Goal: Task Accomplishment & Management: Use online tool/utility

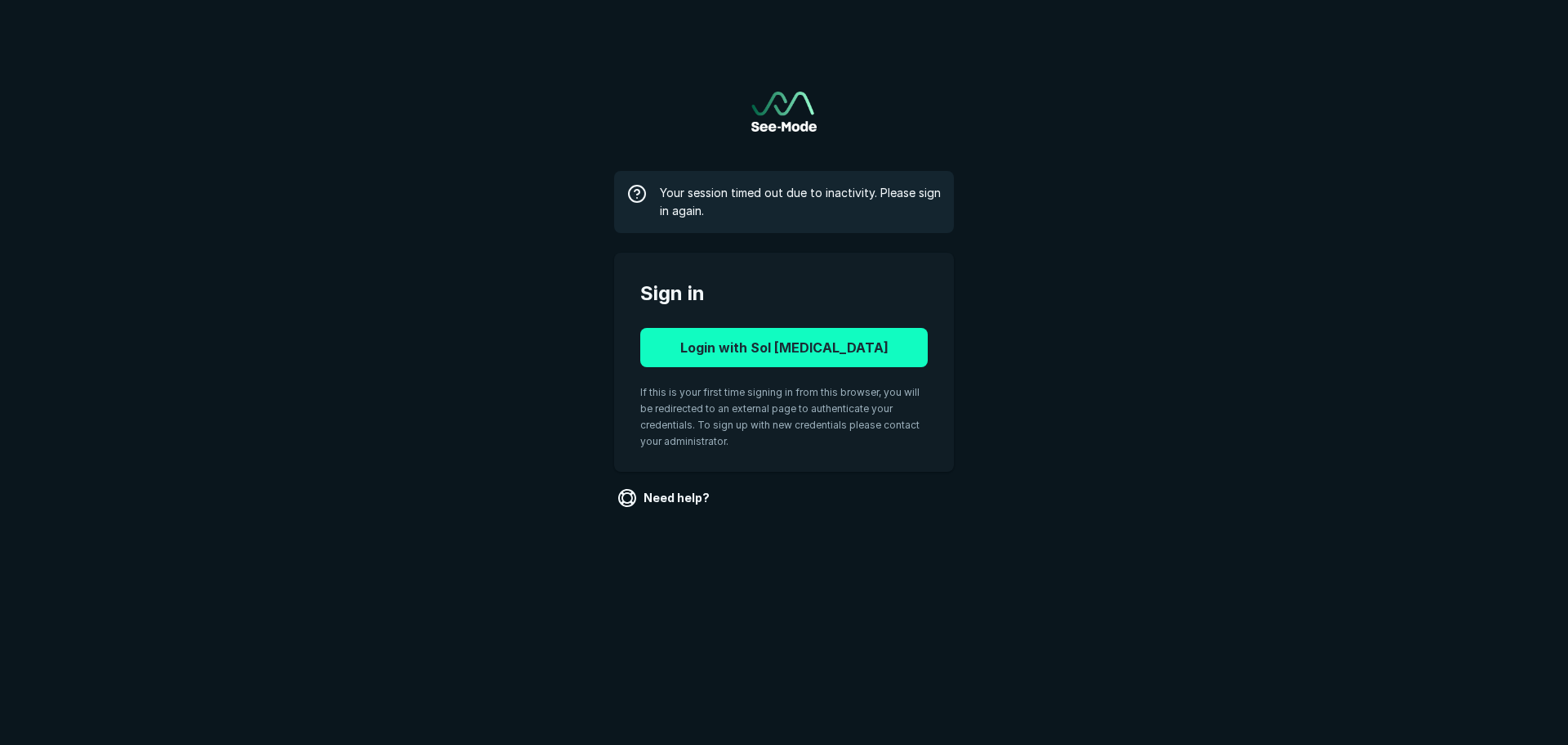
click at [781, 357] on button "Login with Sol Radiology" at bounding box center [784, 346] width 287 height 39
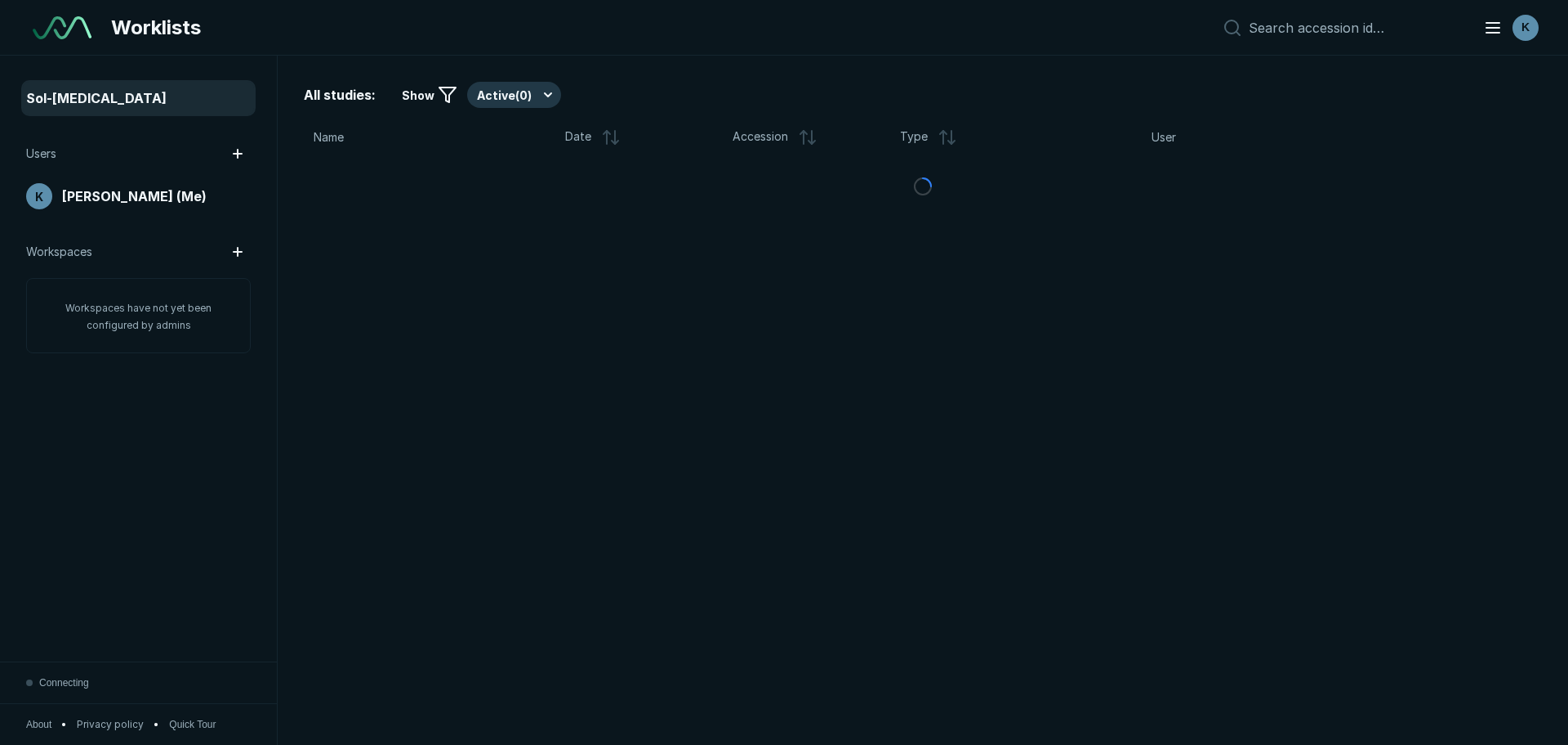
scroll to position [4905, 7645]
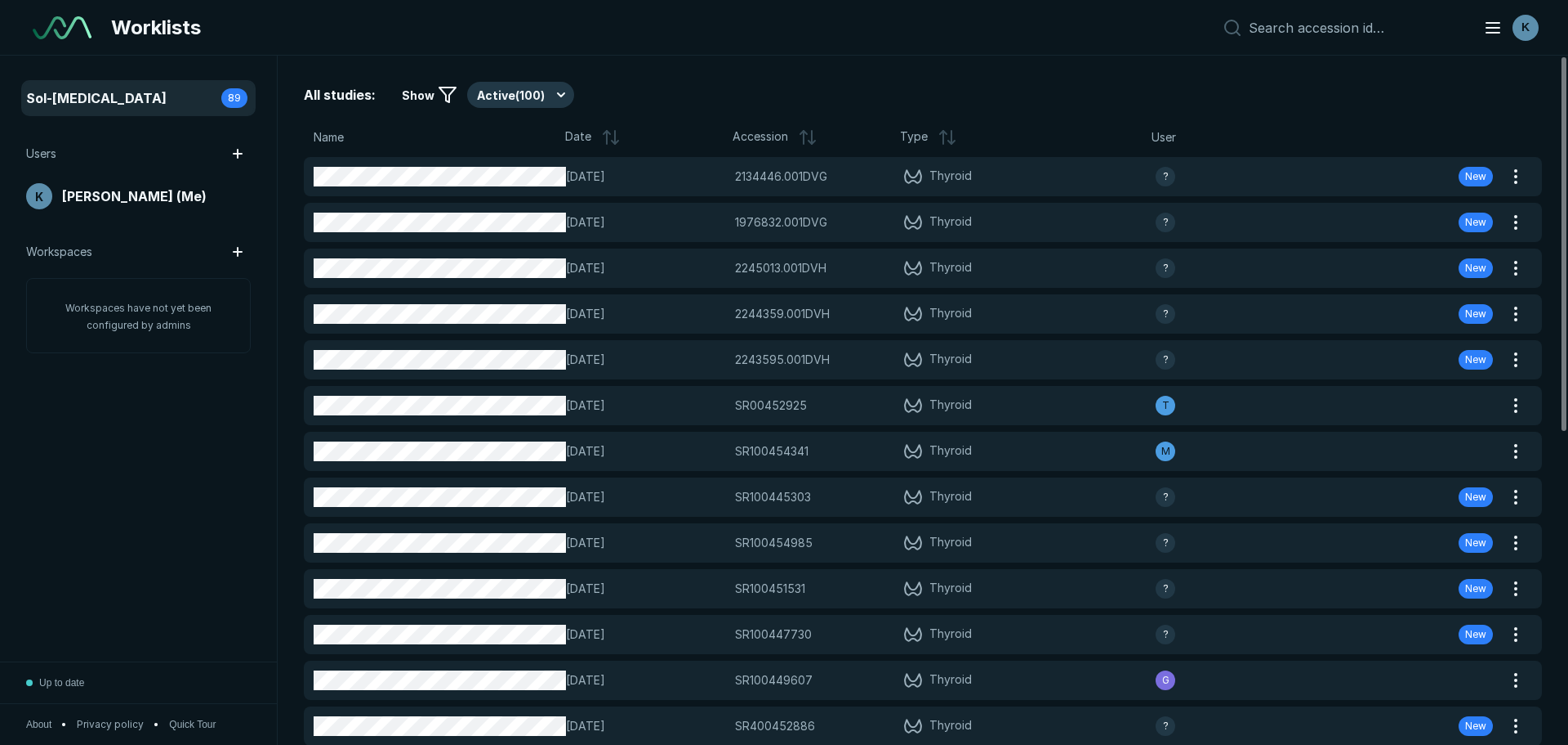
click at [426, 88] on span "Show" at bounding box center [418, 95] width 32 height 17
click at [427, 100] on span "Show" at bounding box center [418, 95] width 32 height 17
click at [561, 88] on button "Active ( 100 )" at bounding box center [520, 94] width 107 height 26
click at [544, 183] on span "Completed ( 16 )" at bounding box center [525, 174] width 80 height 18
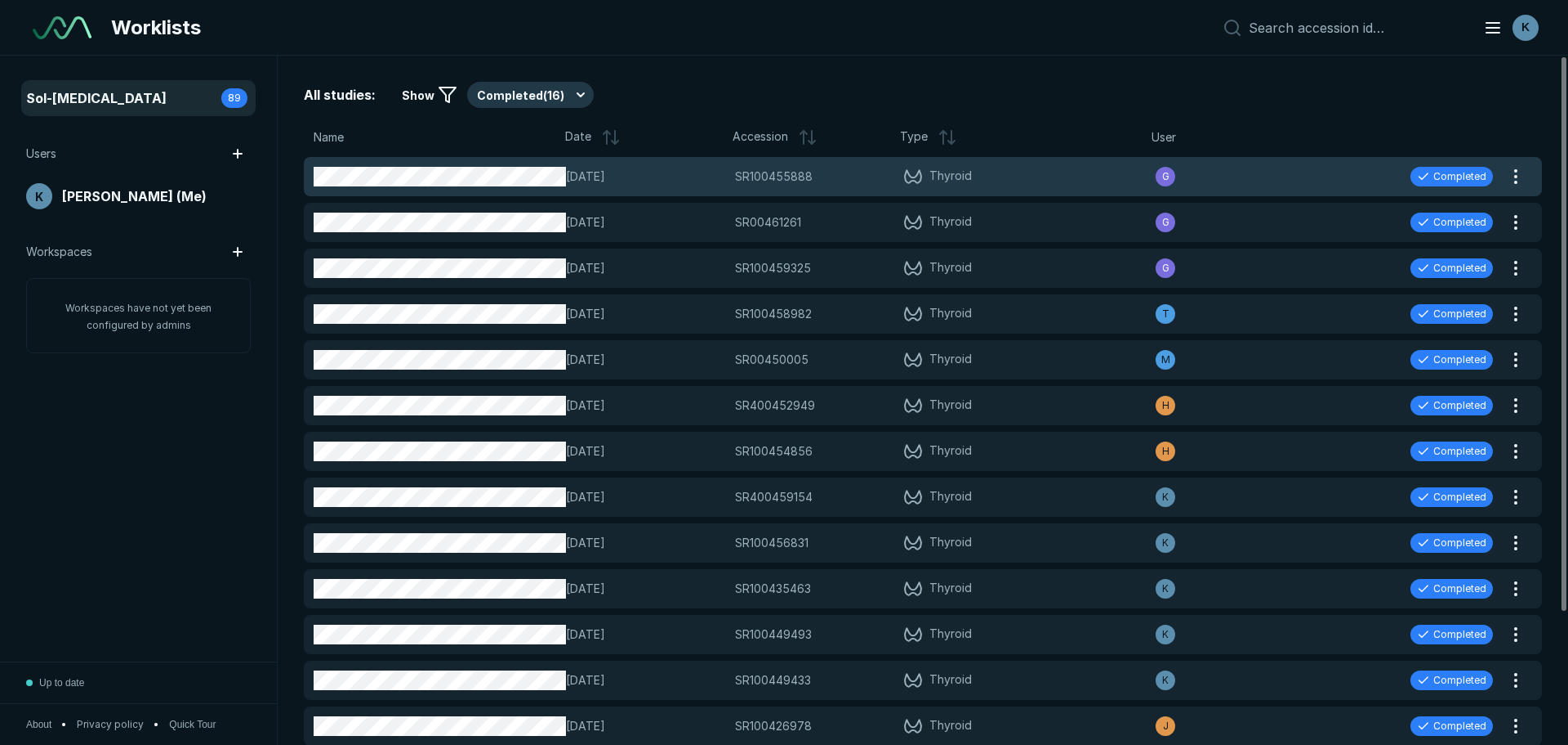
click at [1243, 170] on div "G" at bounding box center [1240, 176] width 168 height 20
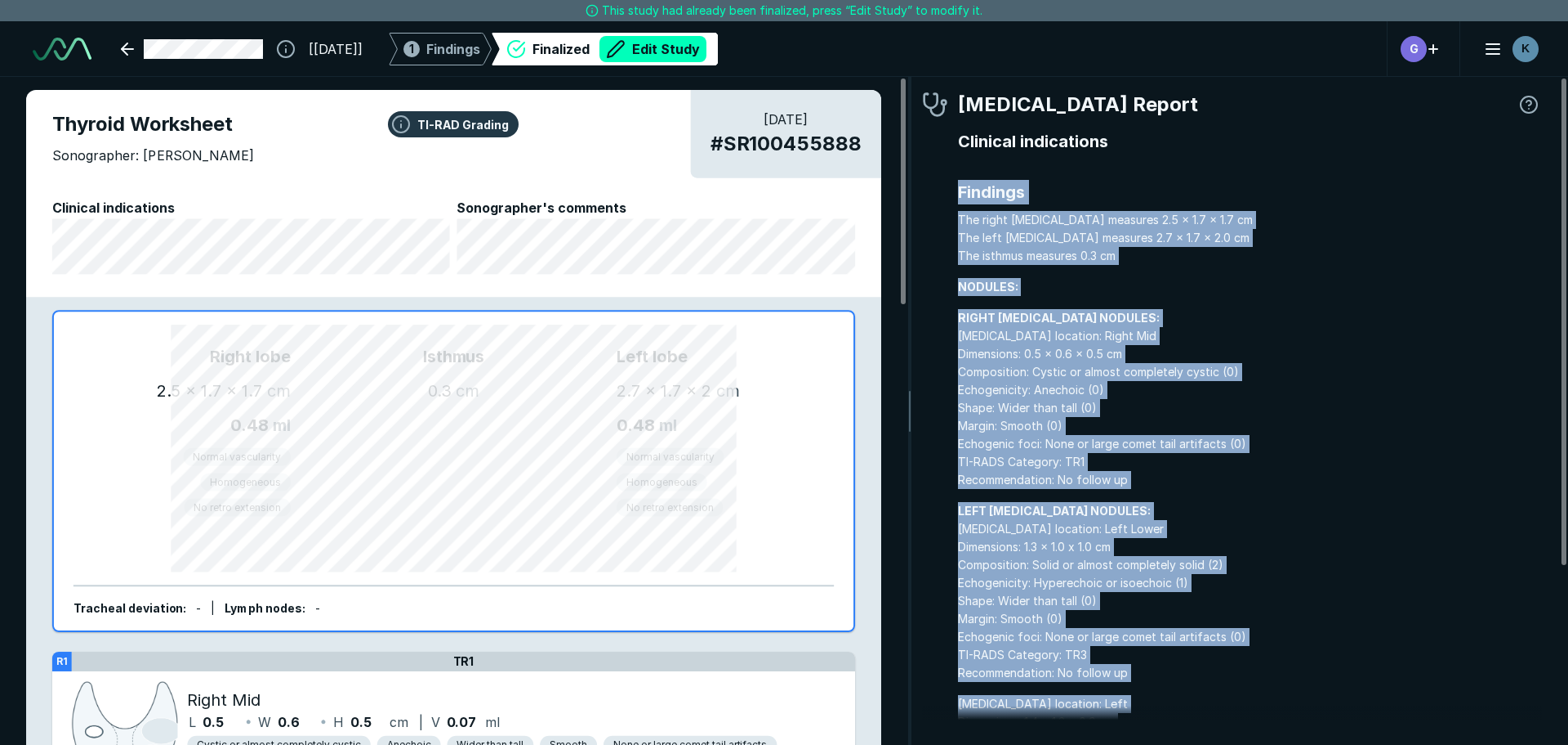
drag, startPoint x: 1210, startPoint y: 670, endPoint x: 948, endPoint y: 196, distance: 541.6
click at [948, 196] on div "[MEDICAL_DATA] Report Clinical indications Findings The right [MEDICAL_DATA] me…" at bounding box center [1232, 528] width 620 height 878
copy div "Findings The right [MEDICAL_DATA] measures 2.5 x 1.7 x 1.7 cm The left [MEDICAL…"
click at [138, 34] on link at bounding box center [192, 49] width 162 height 32
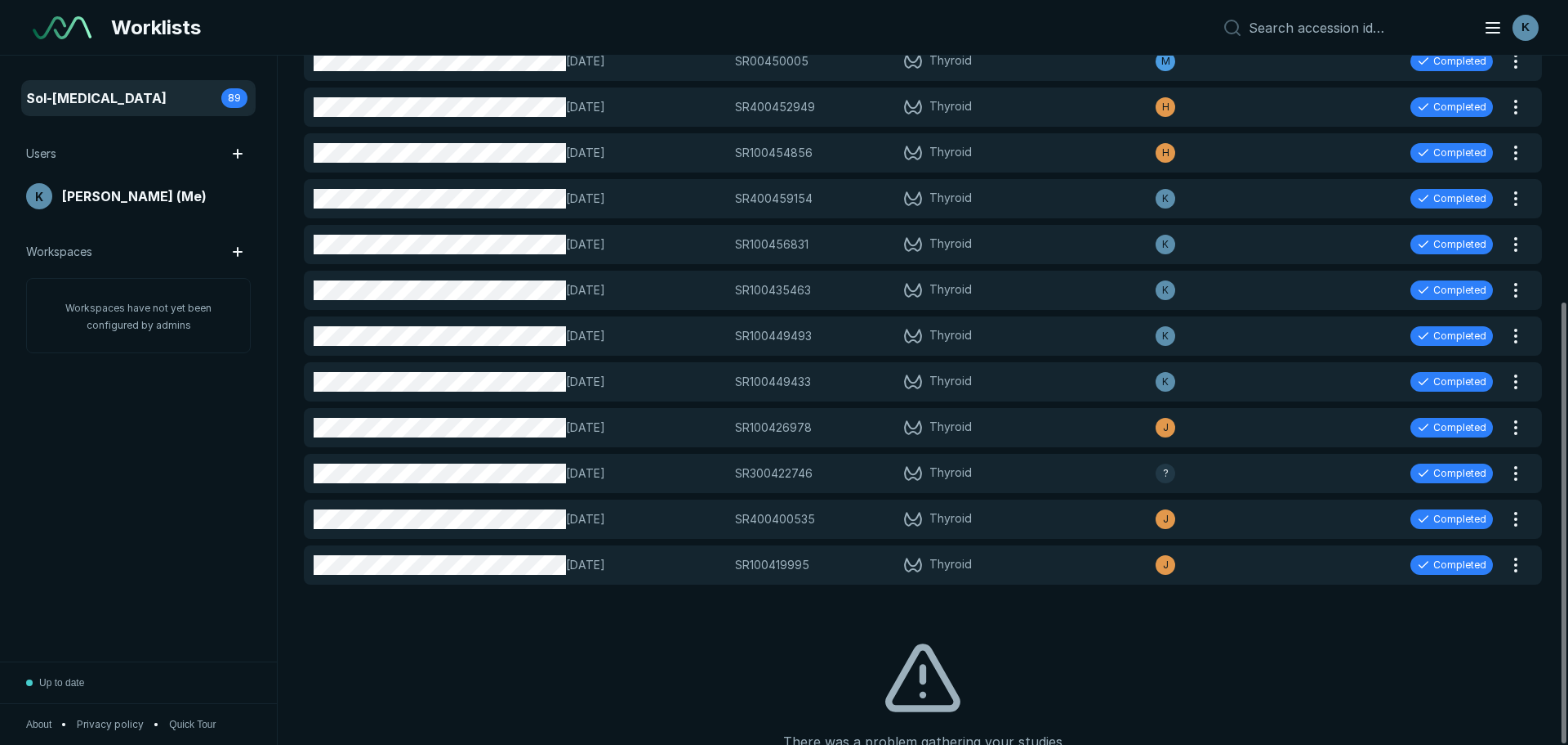
scroll to position [383, 0]
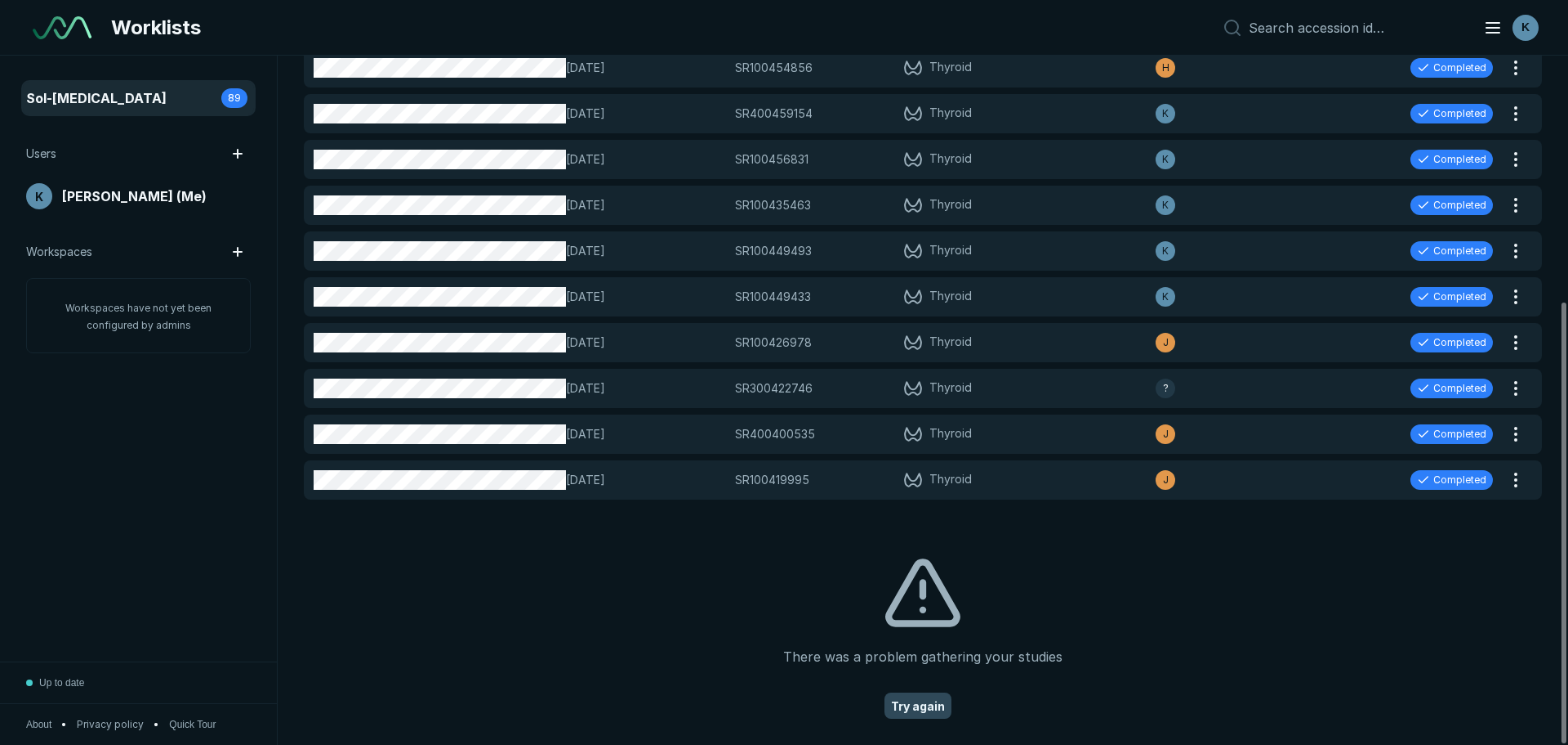
click at [913, 701] on button "Try again" at bounding box center [918, 705] width 67 height 26
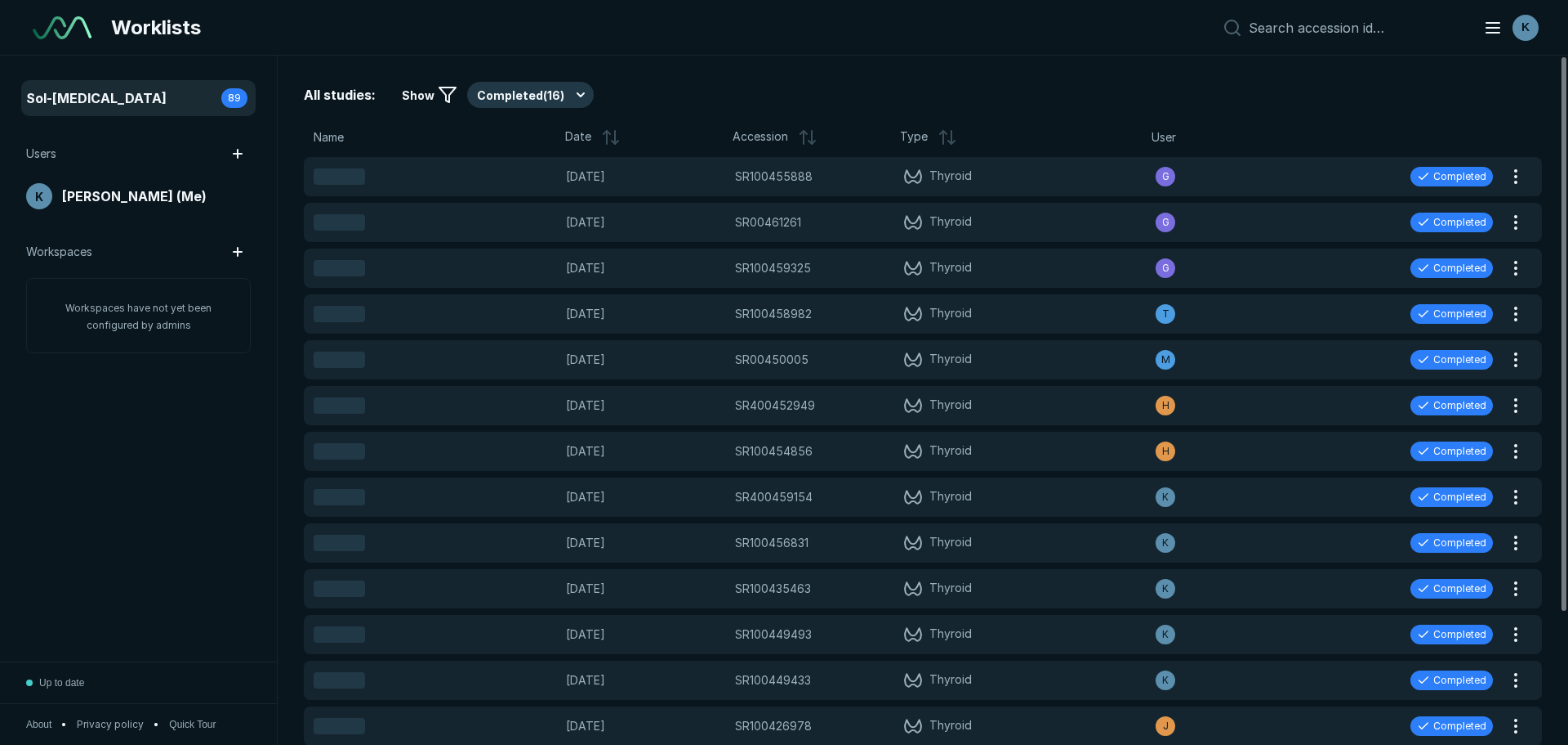
scroll to position [4905, 7645]
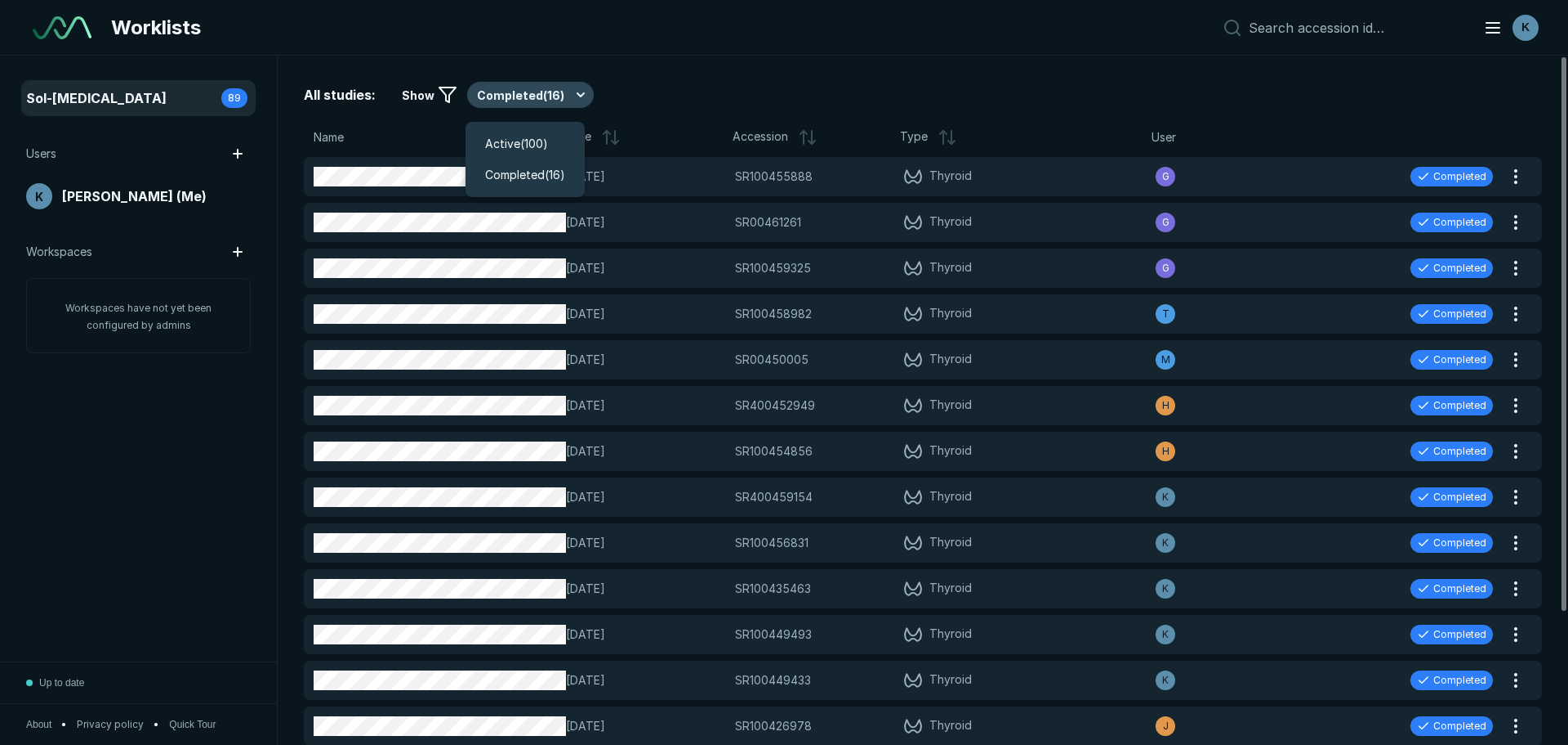
click at [502, 94] on button "Completed ( 16 )" at bounding box center [530, 94] width 126 height 26
click at [502, 144] on span "Active ( 100 )" at bounding box center [516, 144] width 63 height 18
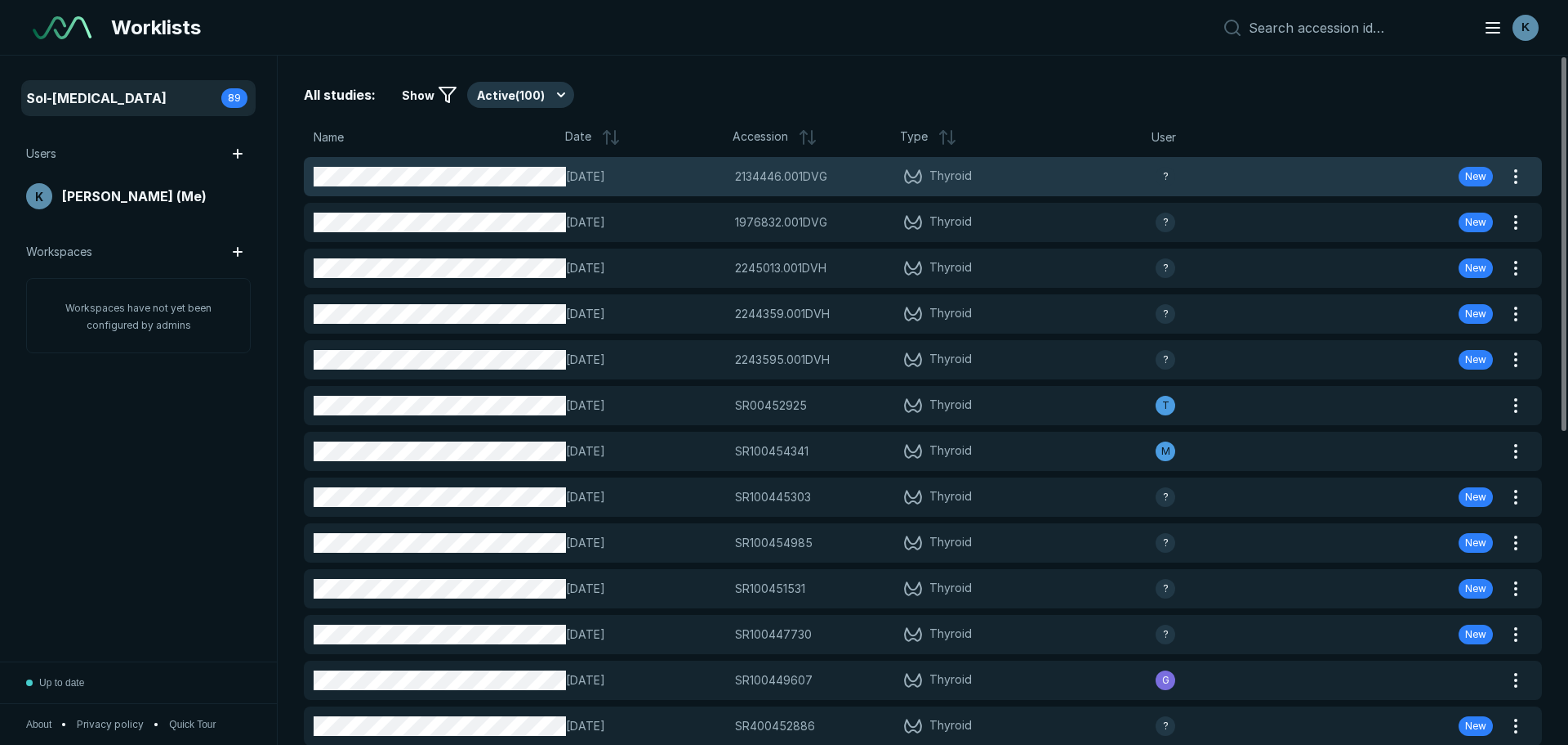
click at [786, 191] on div "10-MAR-2025 2134446.001DVG 2134446.001DVG Thyroid ? New" at bounding box center [903, 176] width 1199 height 39
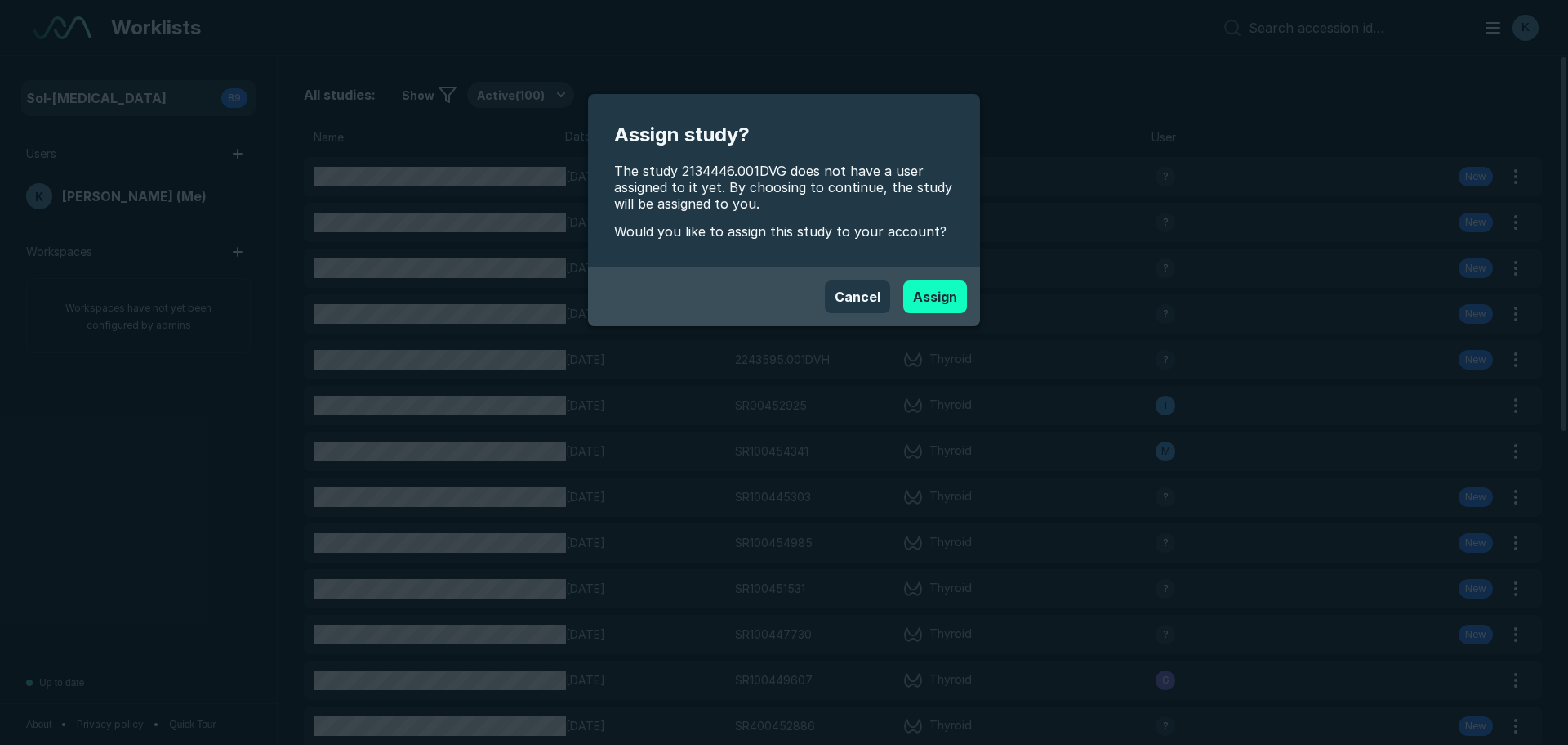
click at [953, 300] on button "Assign" at bounding box center [935, 297] width 64 height 32
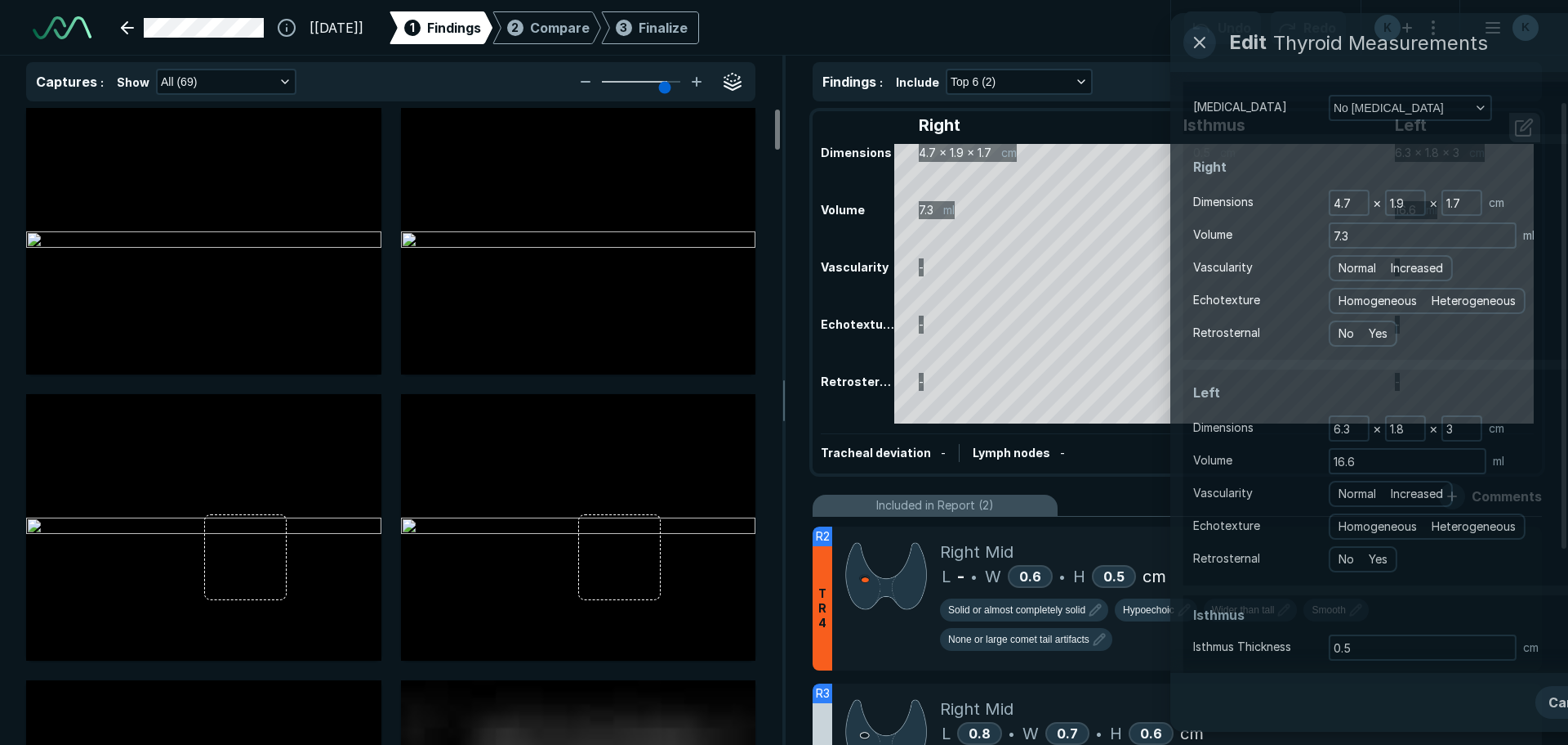
scroll to position [5166, 9157]
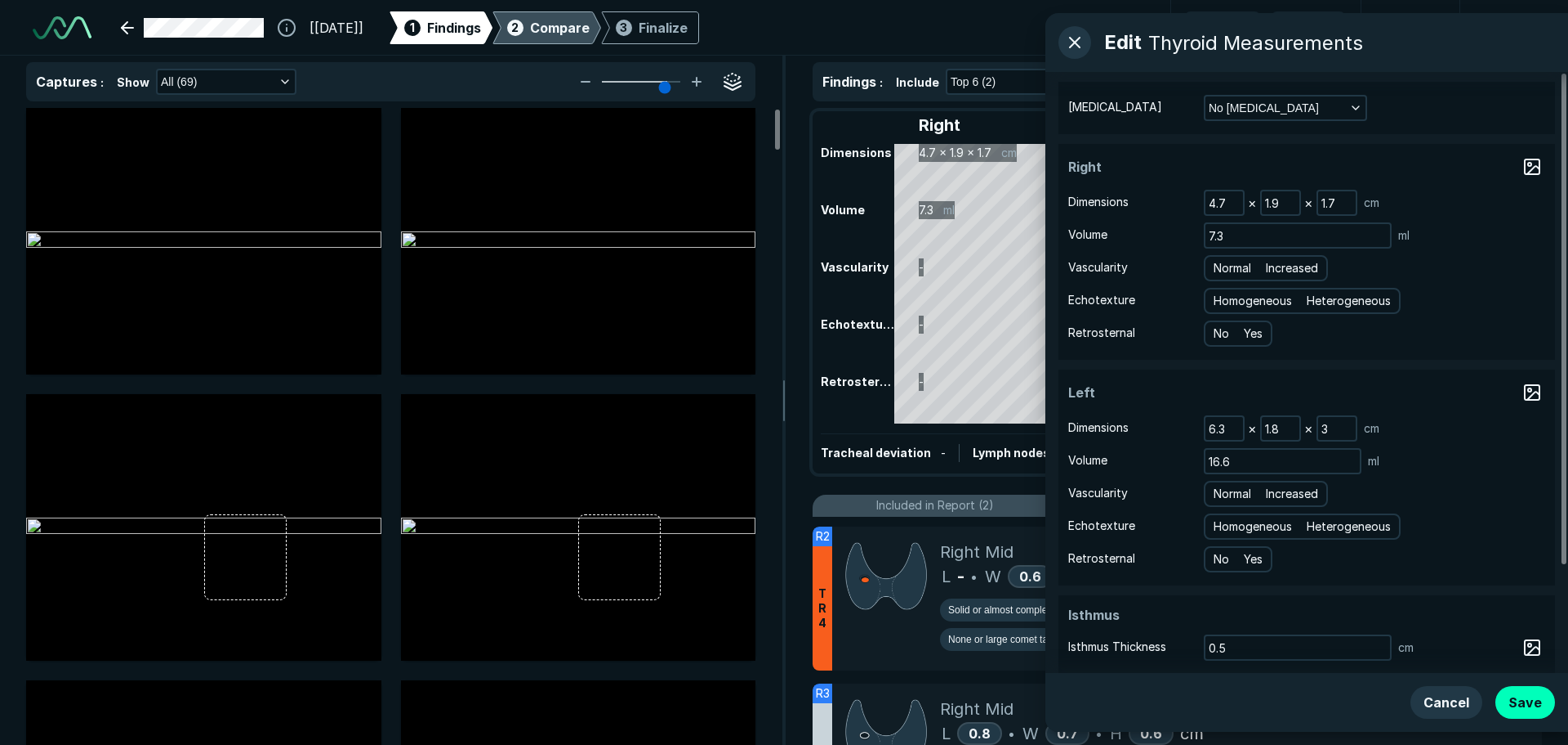
click at [590, 20] on span "Compare" at bounding box center [560, 28] width 60 height 20
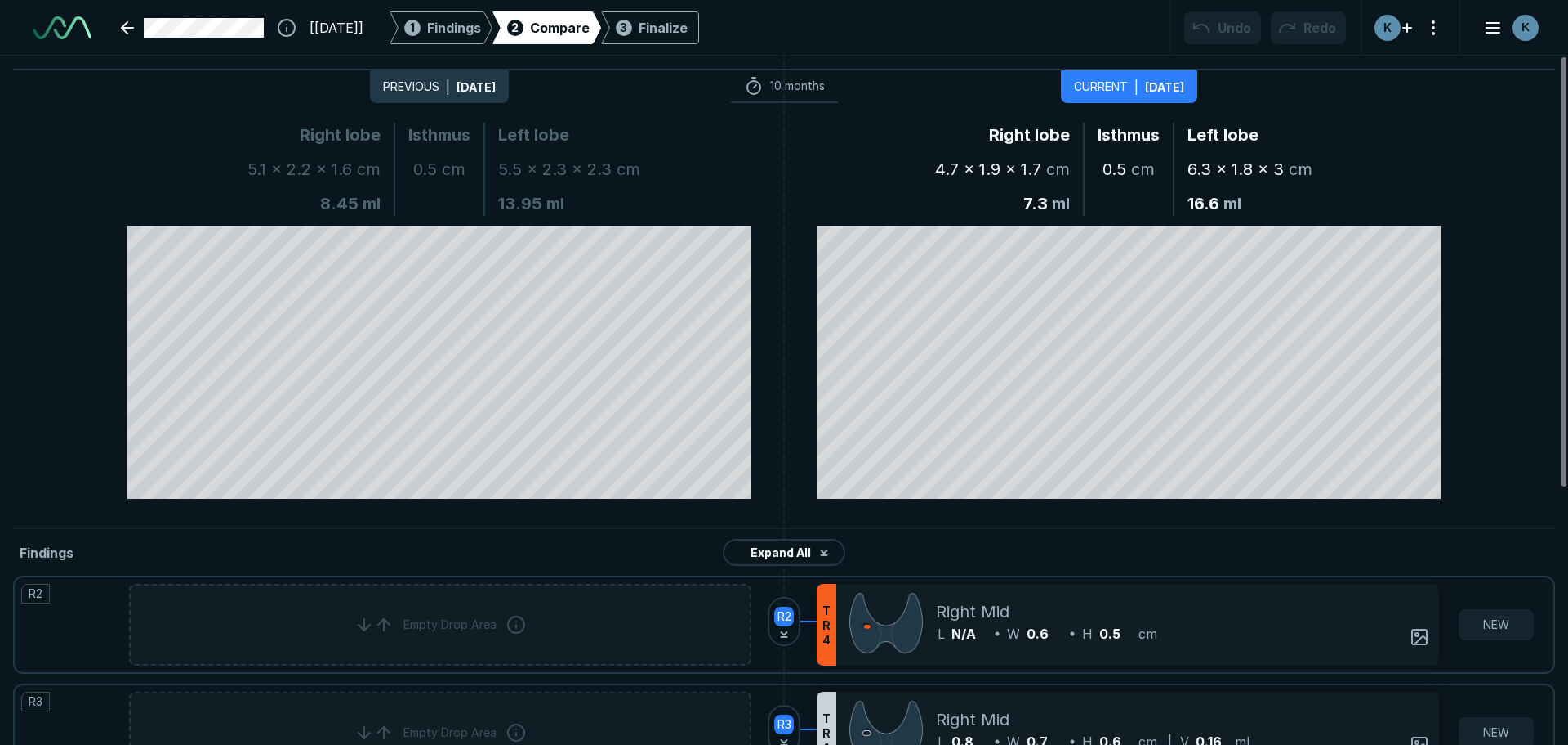
scroll to position [3075, 4701]
click at [687, 34] on div "Finalize" at bounding box center [664, 28] width 49 height 20
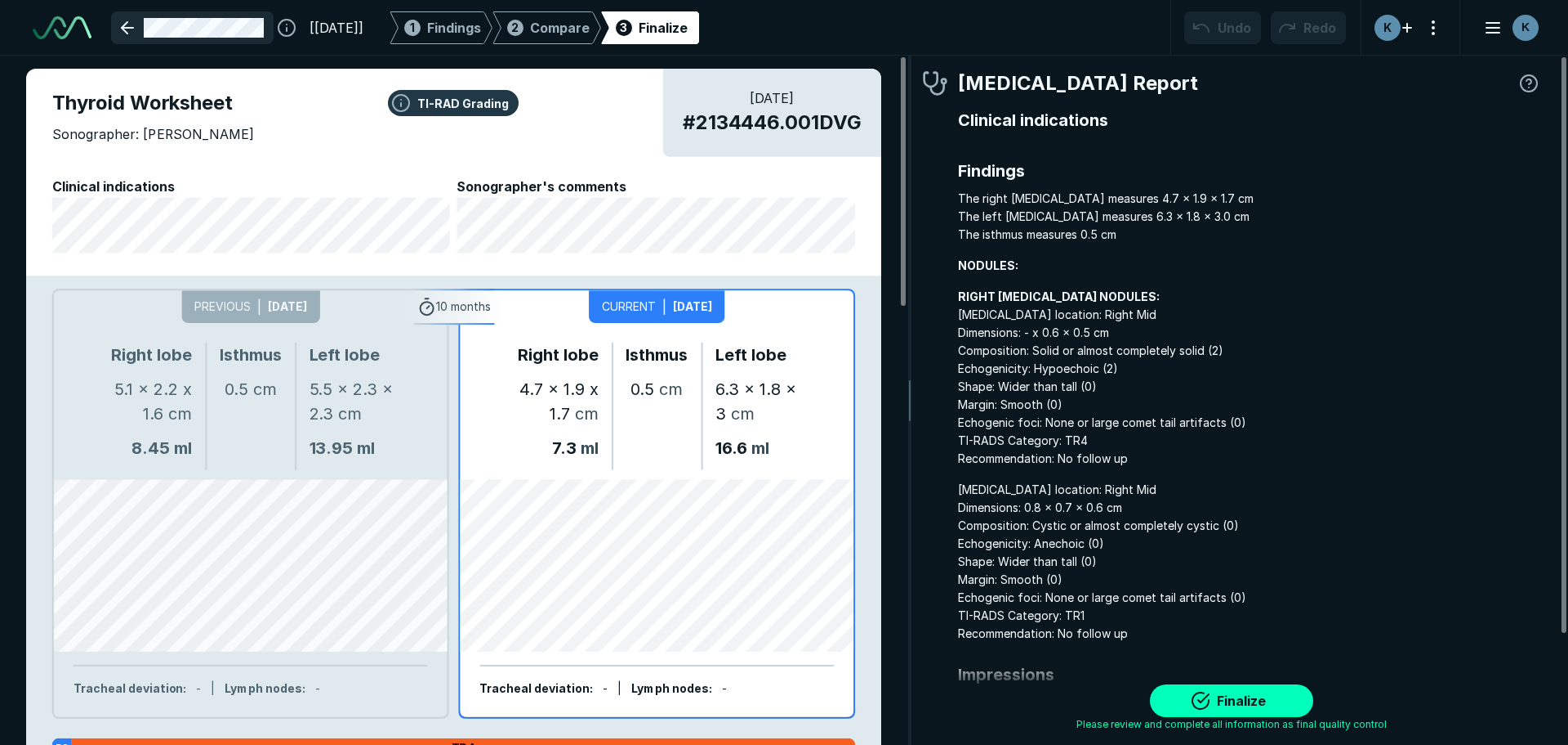
click at [130, 35] on link at bounding box center [192, 28] width 163 height 32
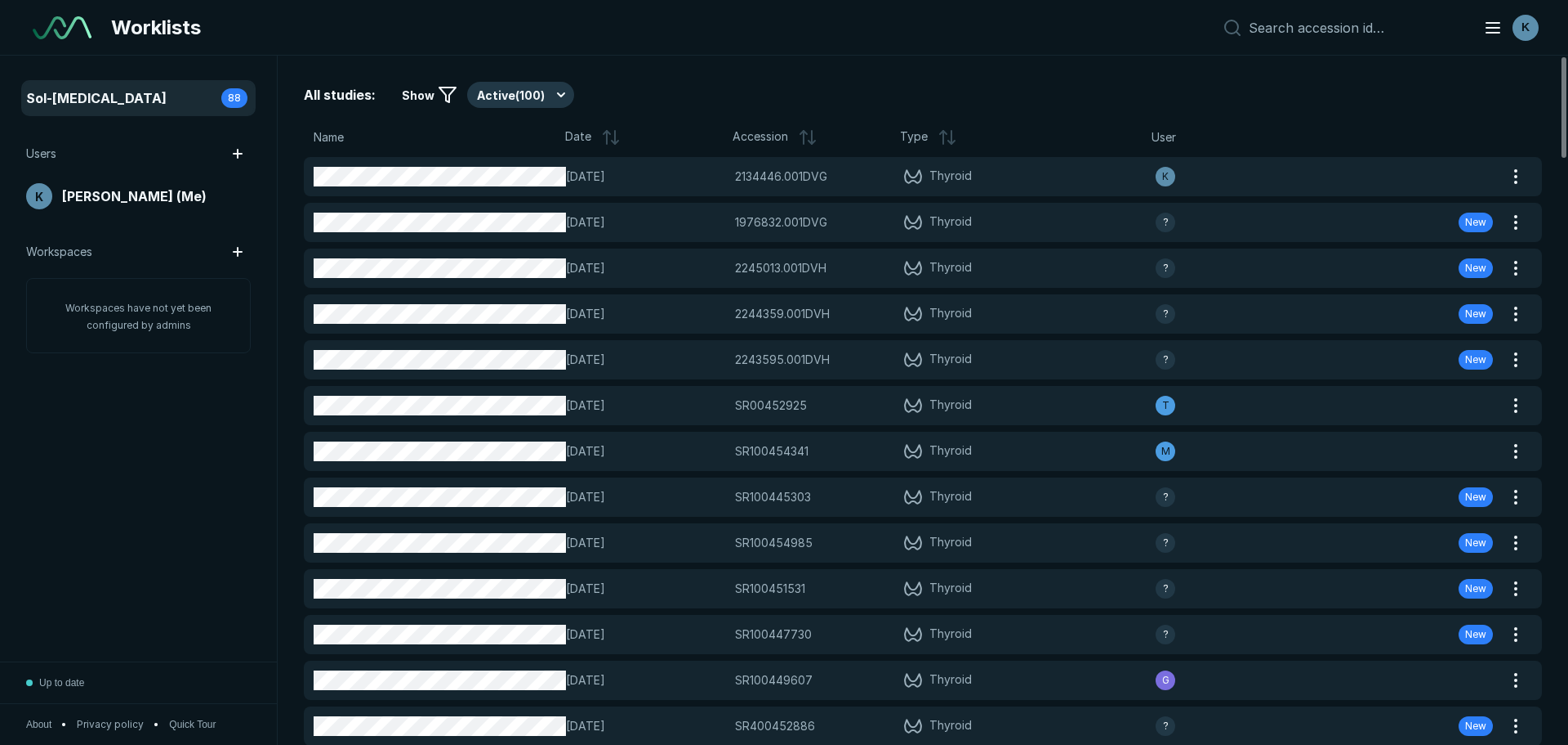
click at [602, 127] on icon at bounding box center [610, 137] width 20 height 20
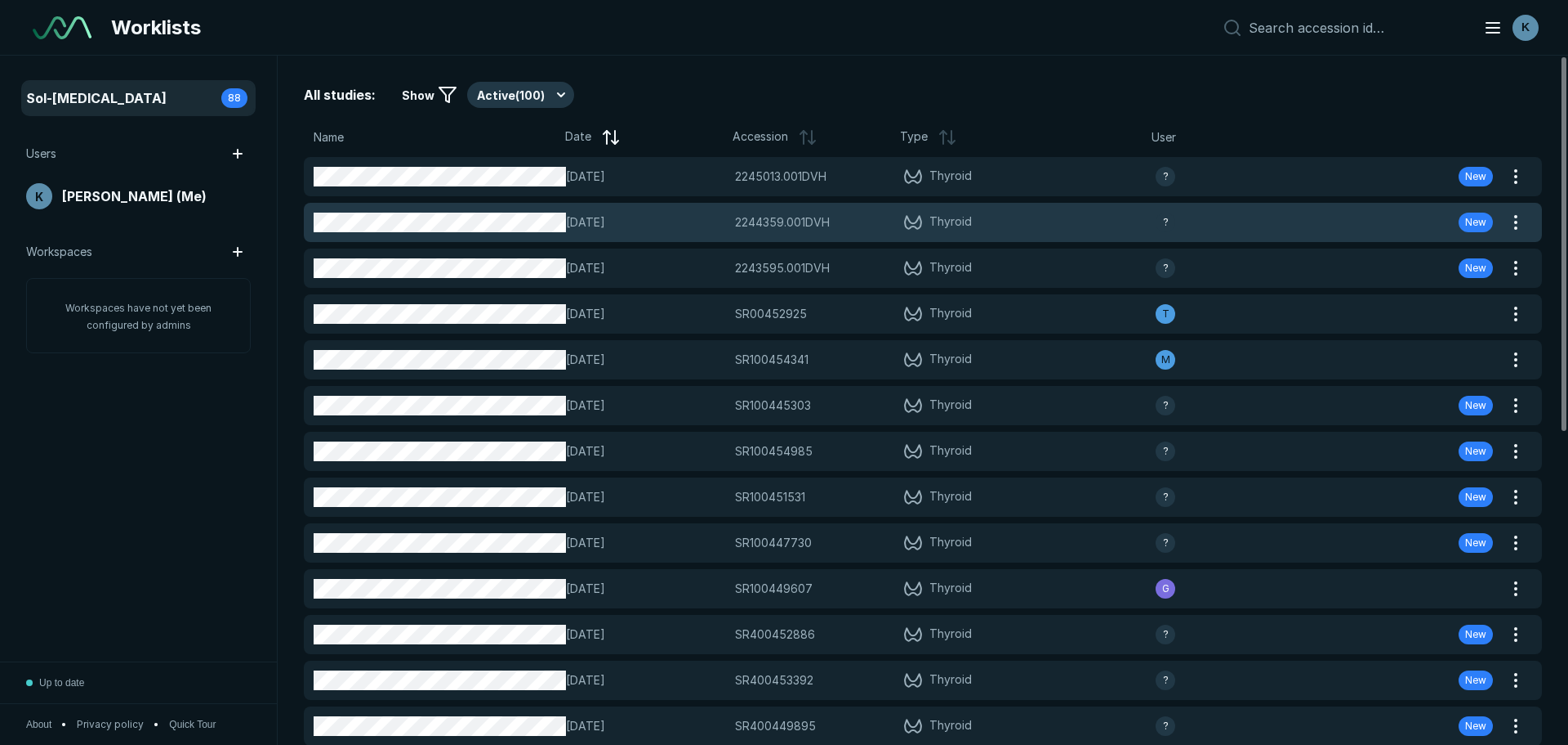
click at [569, 224] on span "[DATE]" at bounding box center [645, 222] width 159 height 18
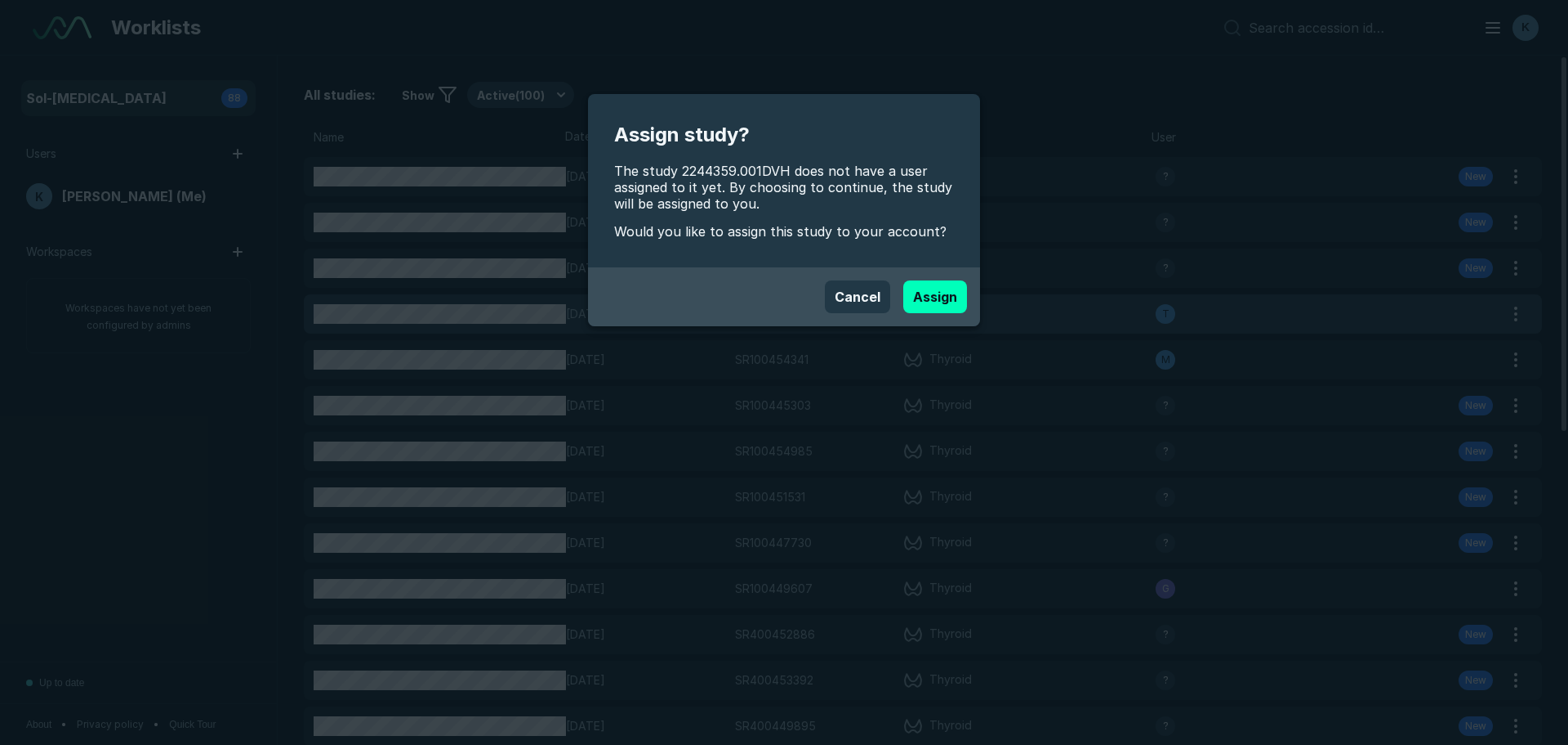
click at [954, 295] on button "Assign" at bounding box center [935, 297] width 64 height 32
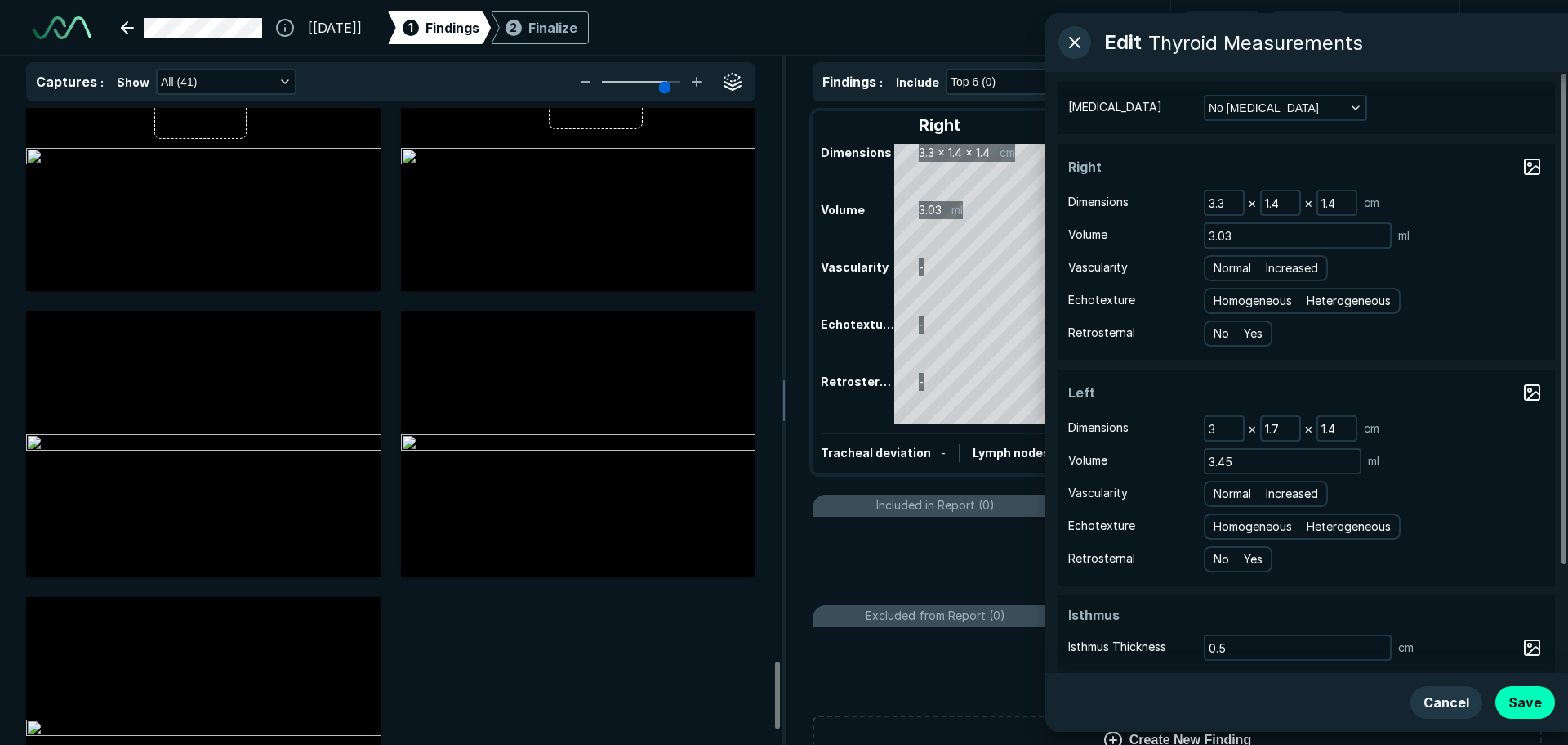
scroll to position [5375, 0]
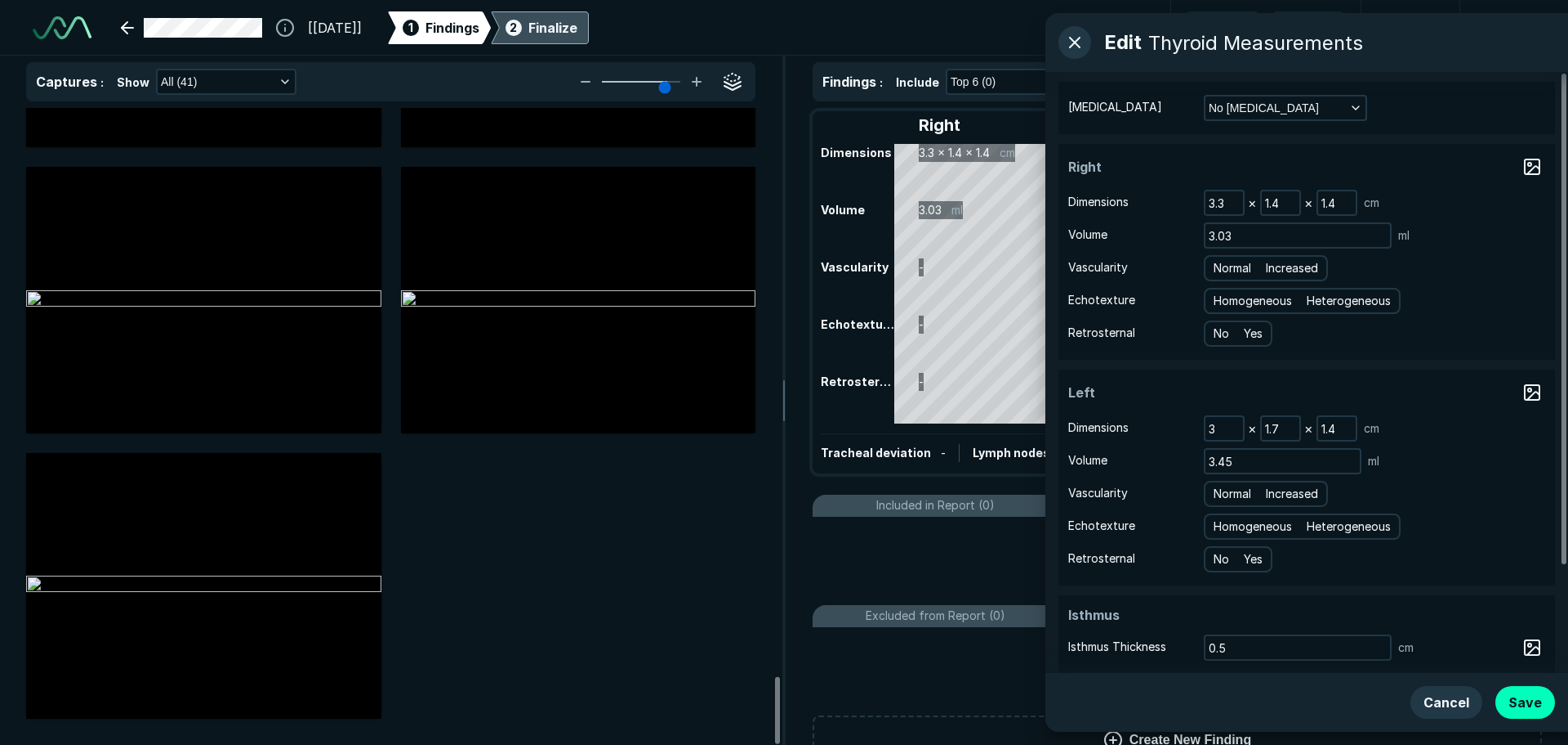
click at [577, 23] on div "Finalize" at bounding box center [553, 28] width 49 height 20
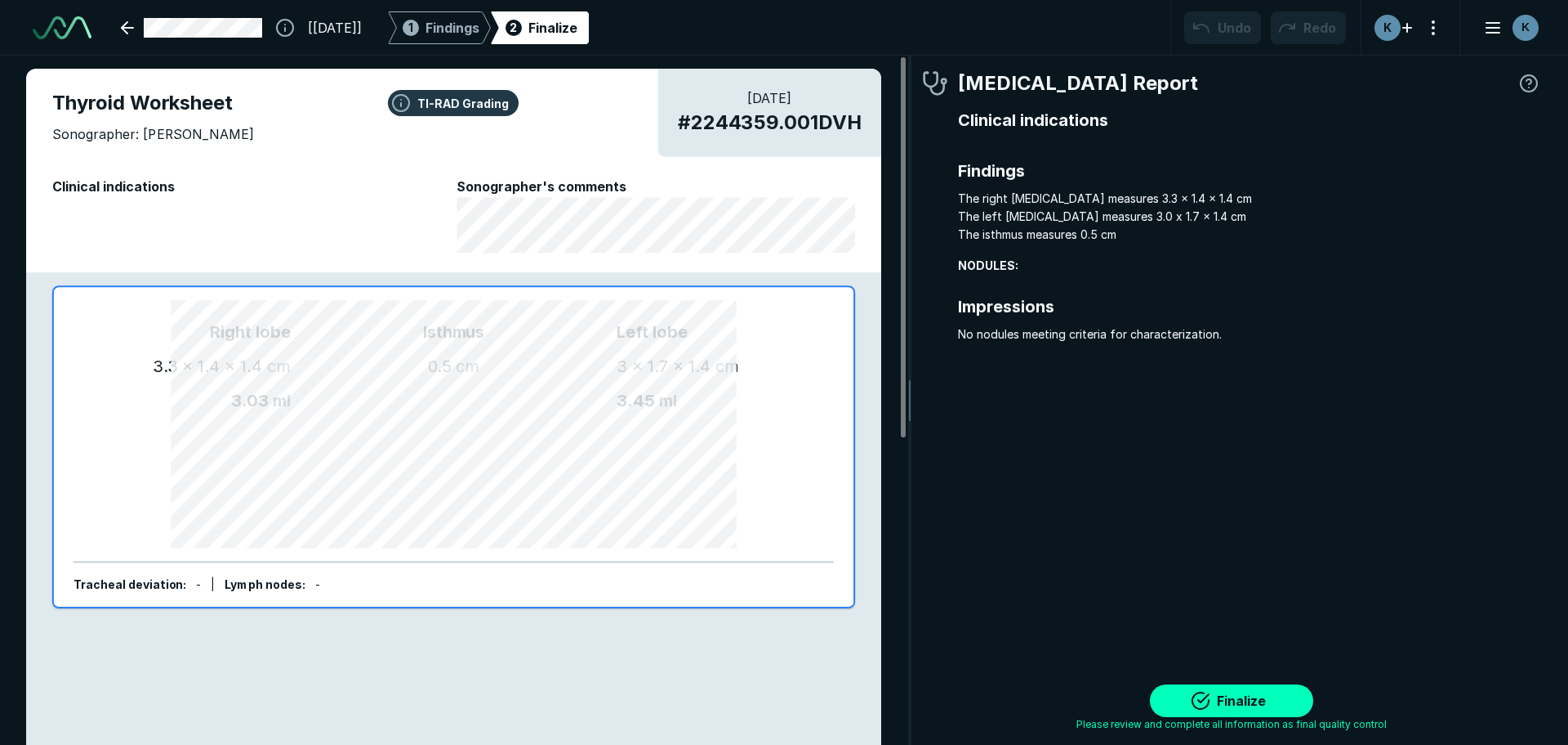
scroll to position [5107, 4864]
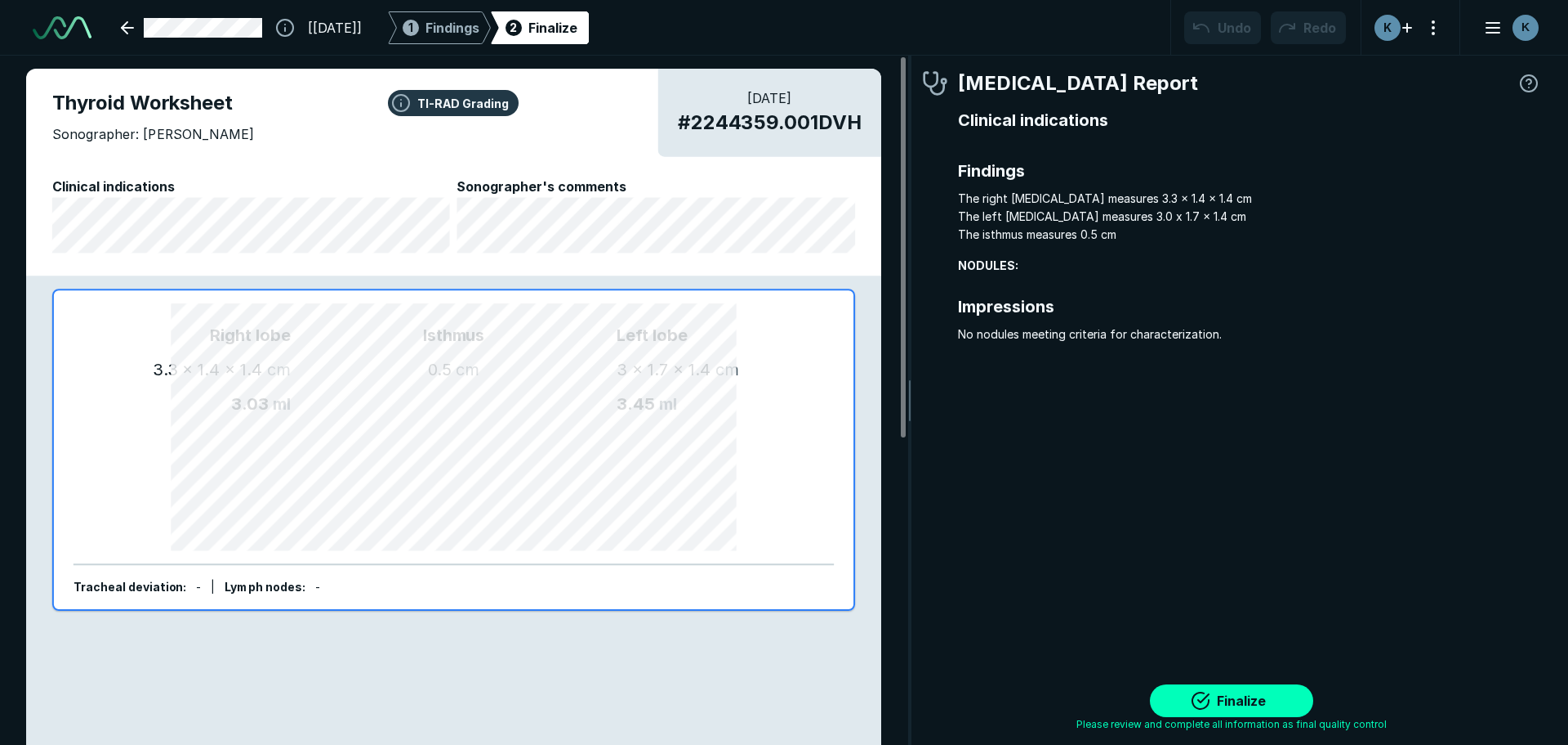
click at [1056, 409] on div "Radiologist Report Clinical indications Findings The right lobe measures 3.3 x …" at bounding box center [1232, 363] width 620 height 589
click at [687, 476] on div "Left lobe 3 x 1.7 x 1.4 cm 3.45 ml" at bounding box center [716, 449] width 198 height 254
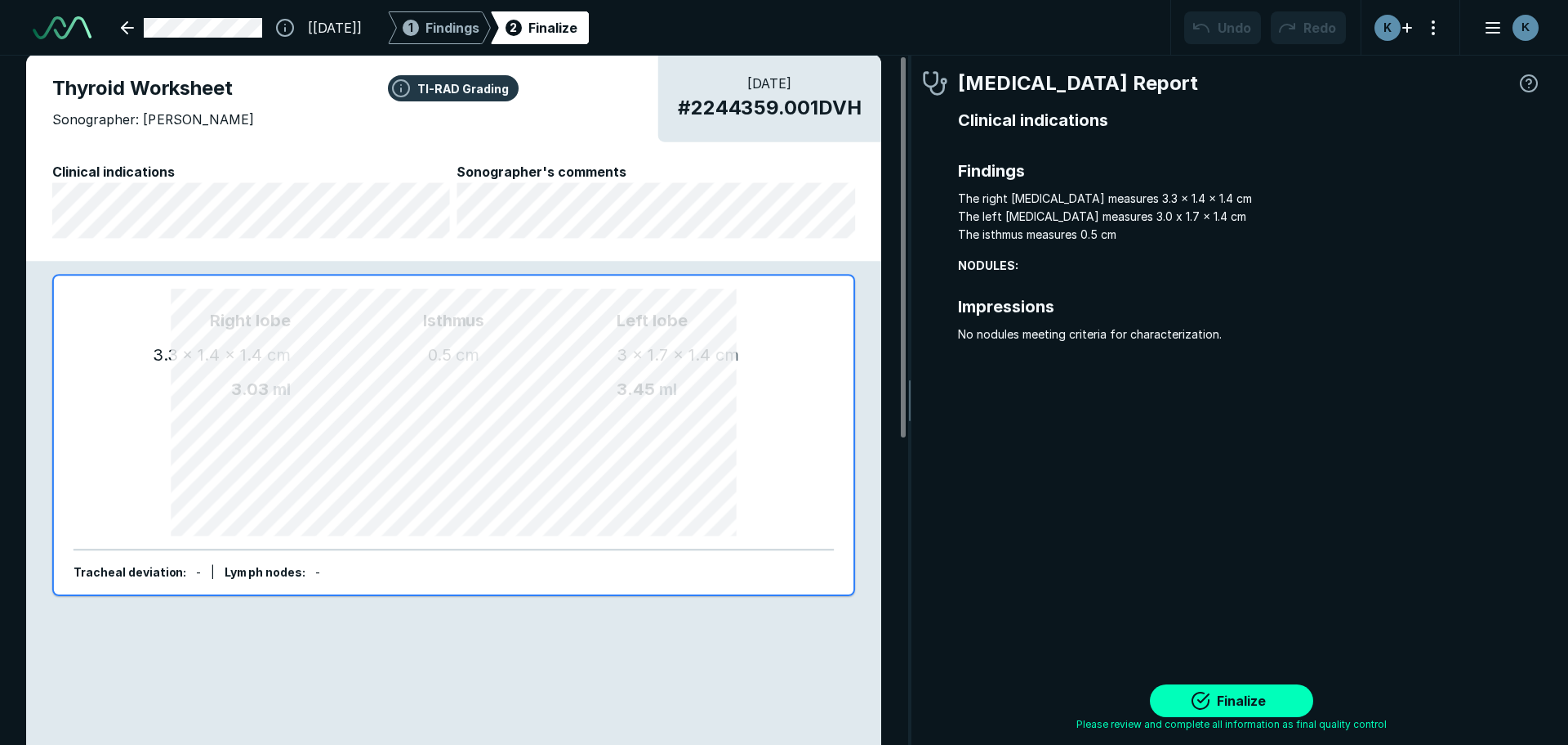
scroll to position [0, 0]
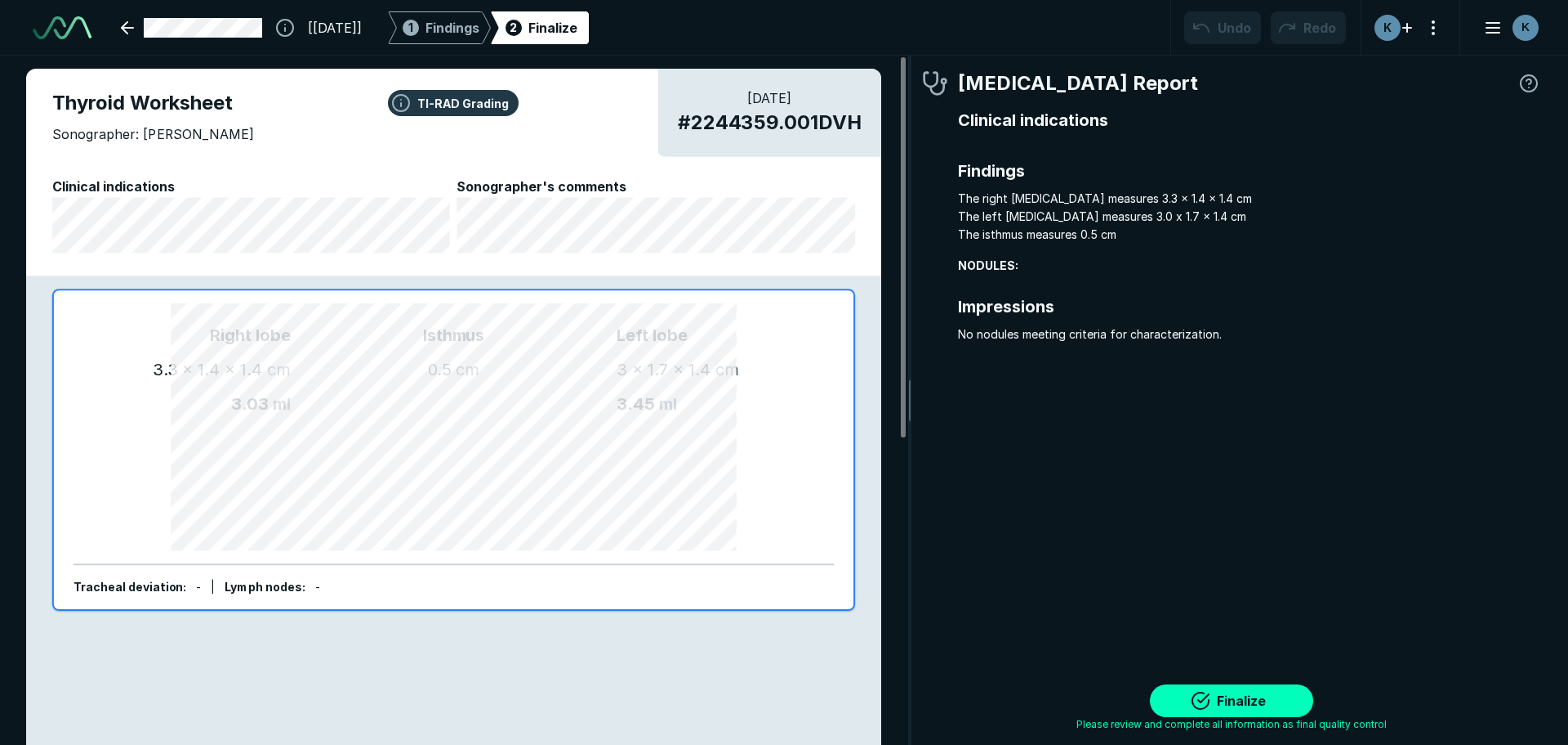
click at [577, 41] on div "2 Finalize" at bounding box center [539, 28] width 75 height 32
click at [1161, 701] on button "Finalize" at bounding box center [1231, 700] width 164 height 32
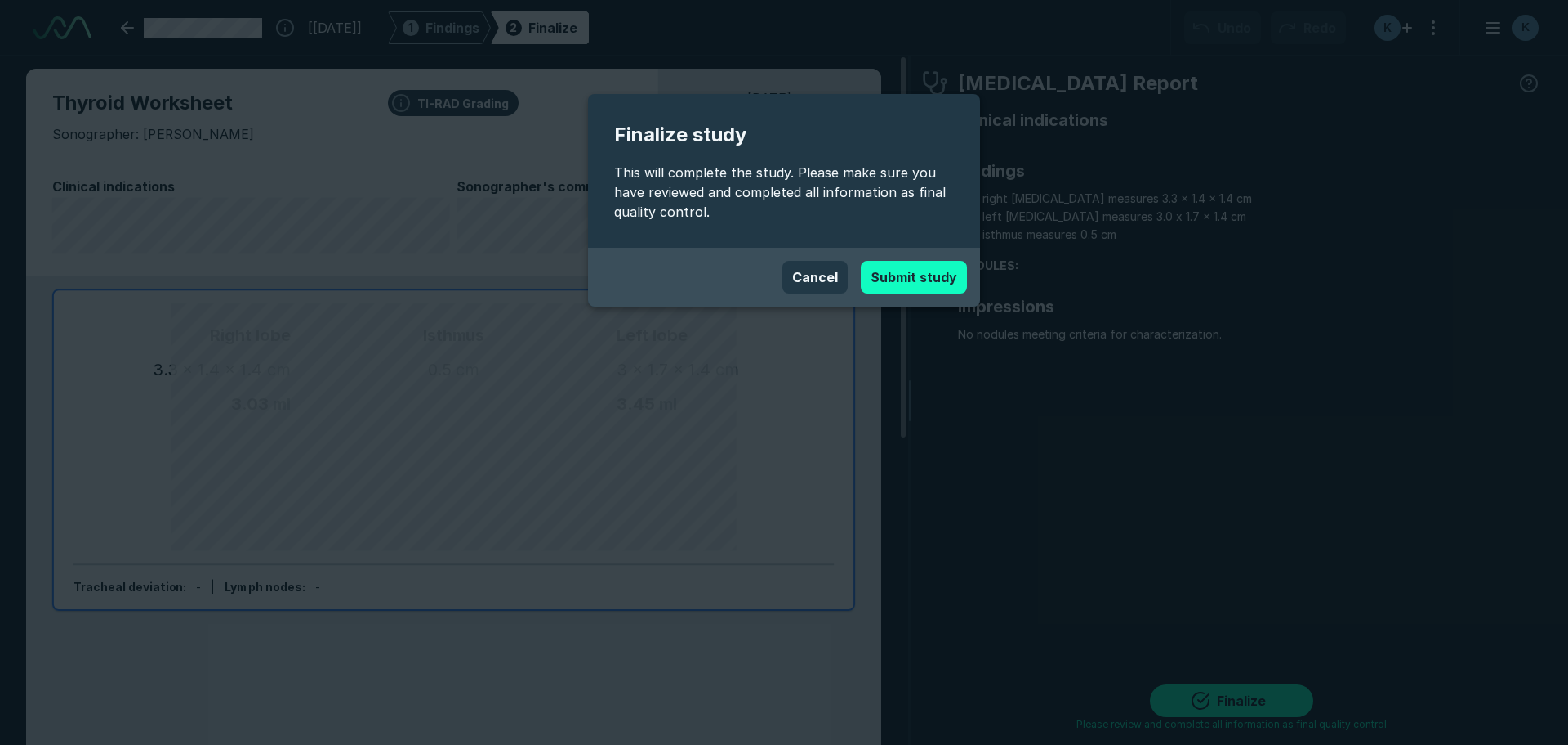
click at [900, 264] on button "Submit study" at bounding box center [914, 277] width 106 height 32
type textarea "x"
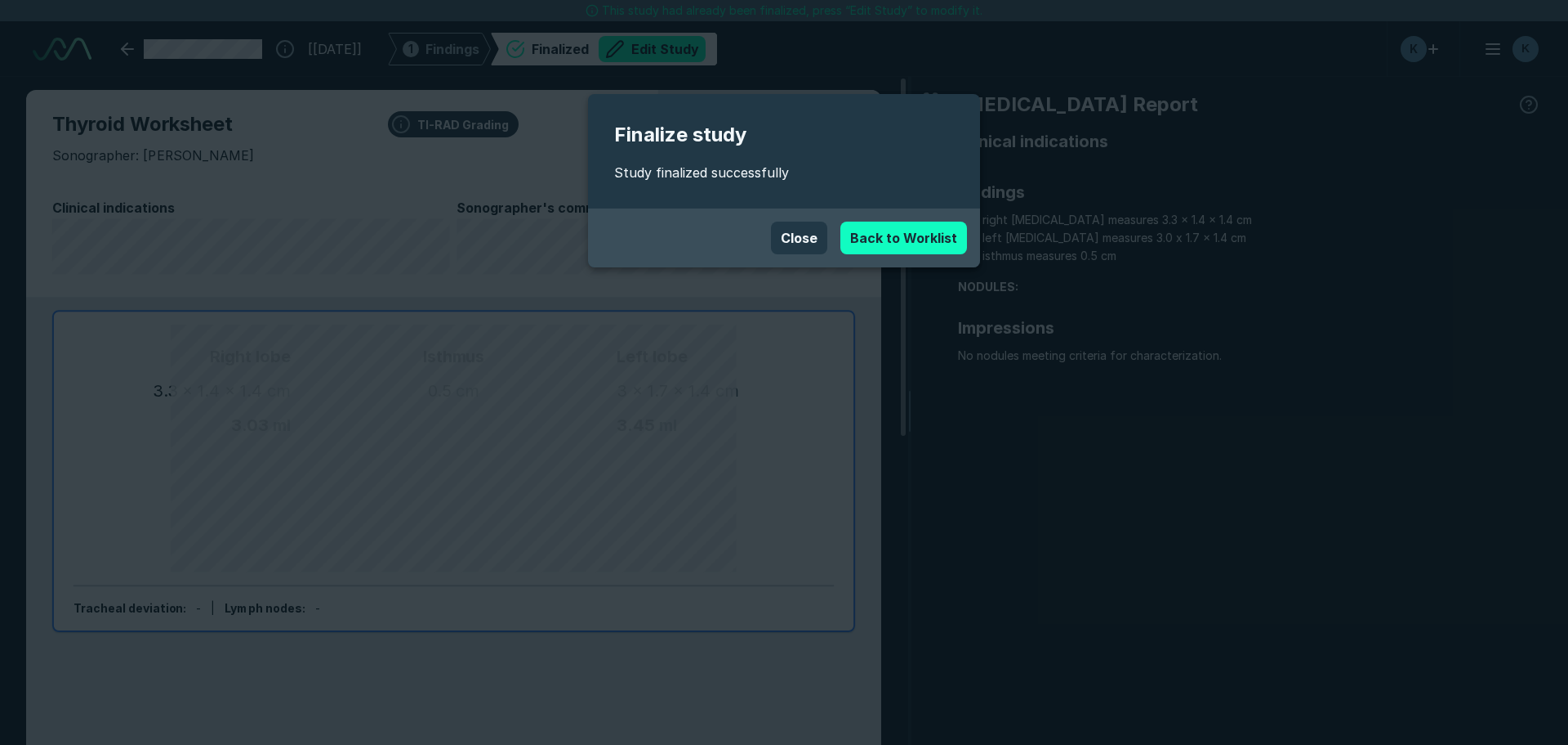
click at [900, 250] on link "Back to Worklist" at bounding box center [903, 238] width 126 height 32
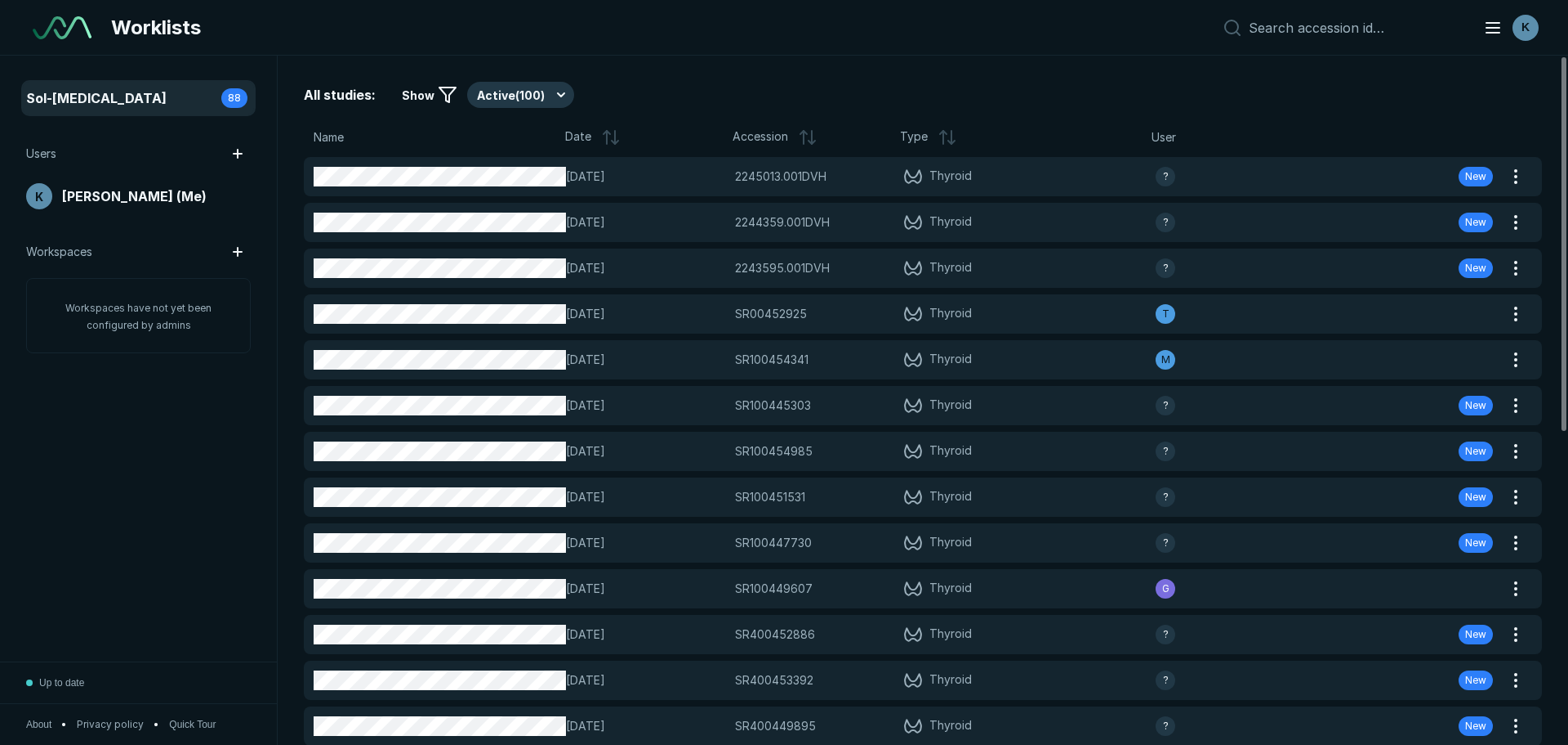
scroll to position [4905, 7645]
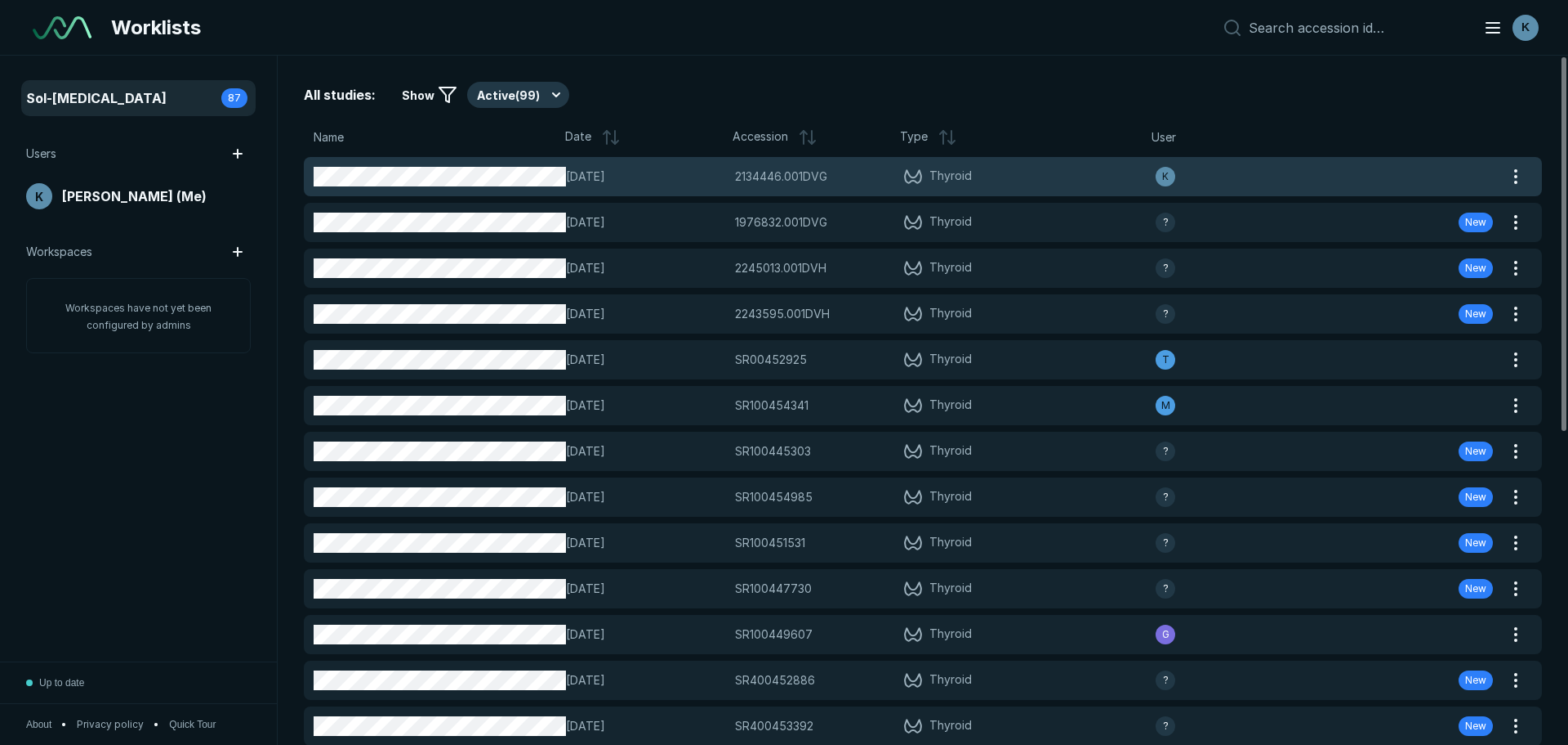
click at [717, 184] on span "[DATE]" at bounding box center [645, 176] width 159 height 18
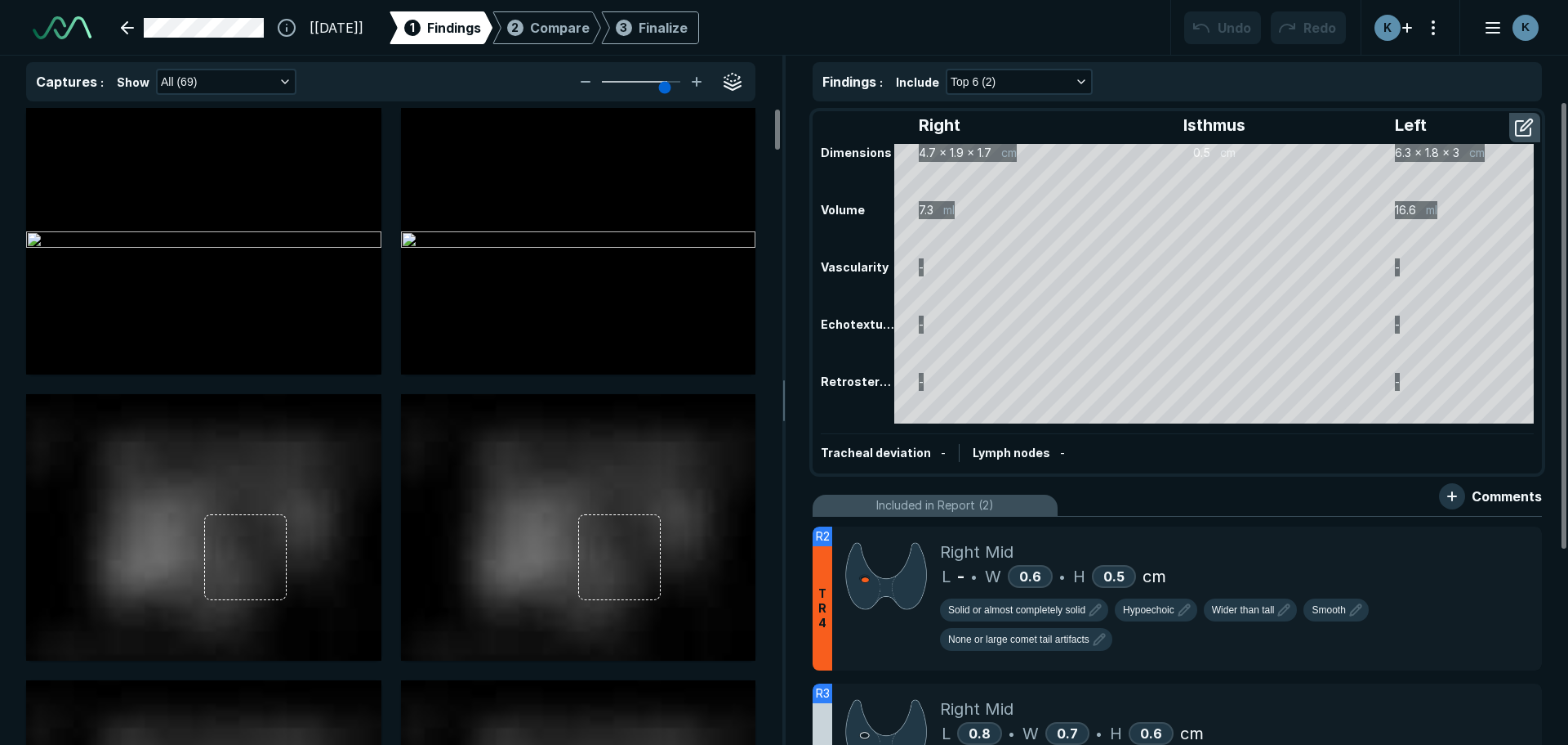
scroll to position [5166, 9157]
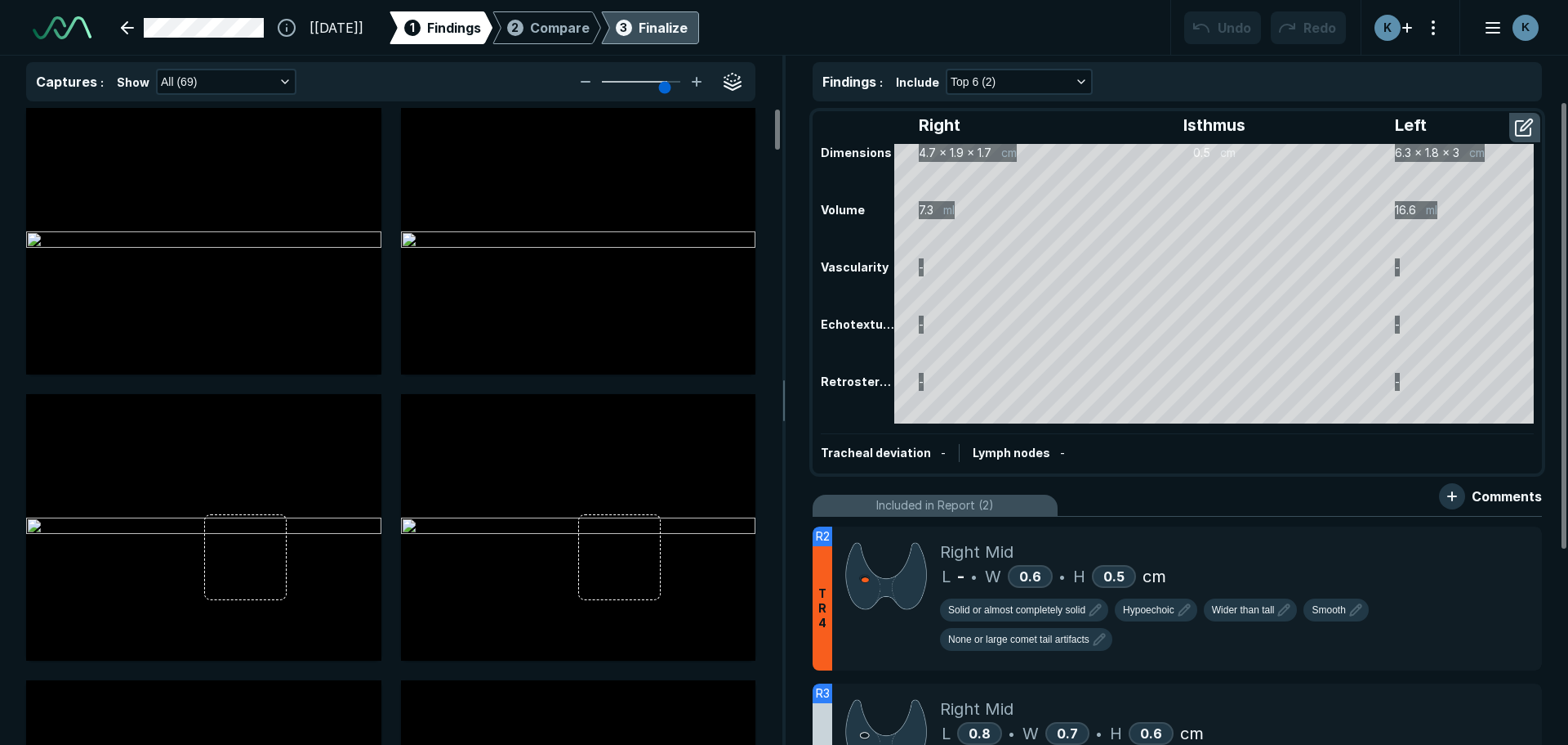
click at [687, 37] on div "Finalize" at bounding box center [664, 28] width 49 height 20
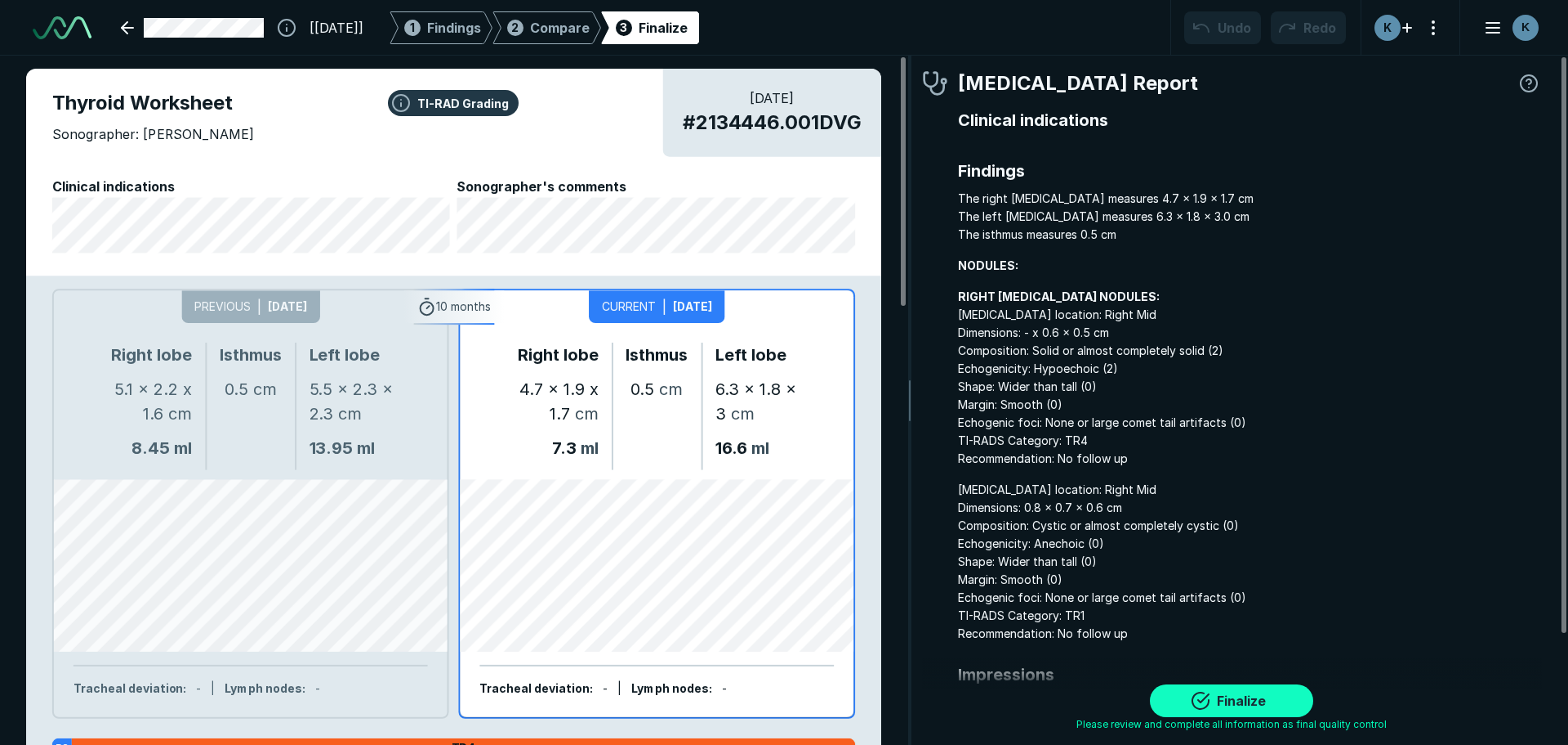
click at [1220, 704] on button "Finalize" at bounding box center [1231, 700] width 164 height 32
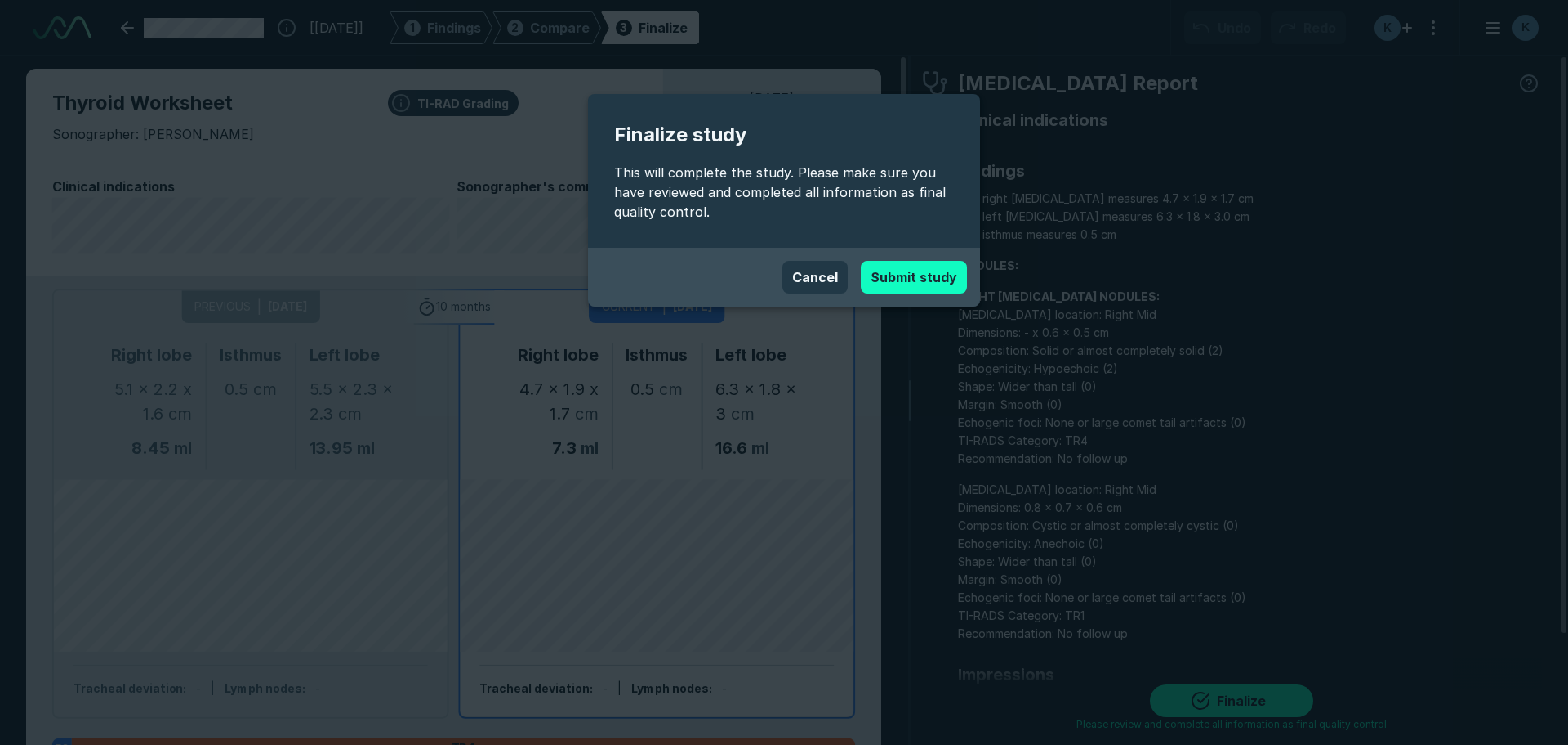
click at [923, 279] on button "Submit study" at bounding box center [914, 277] width 106 height 32
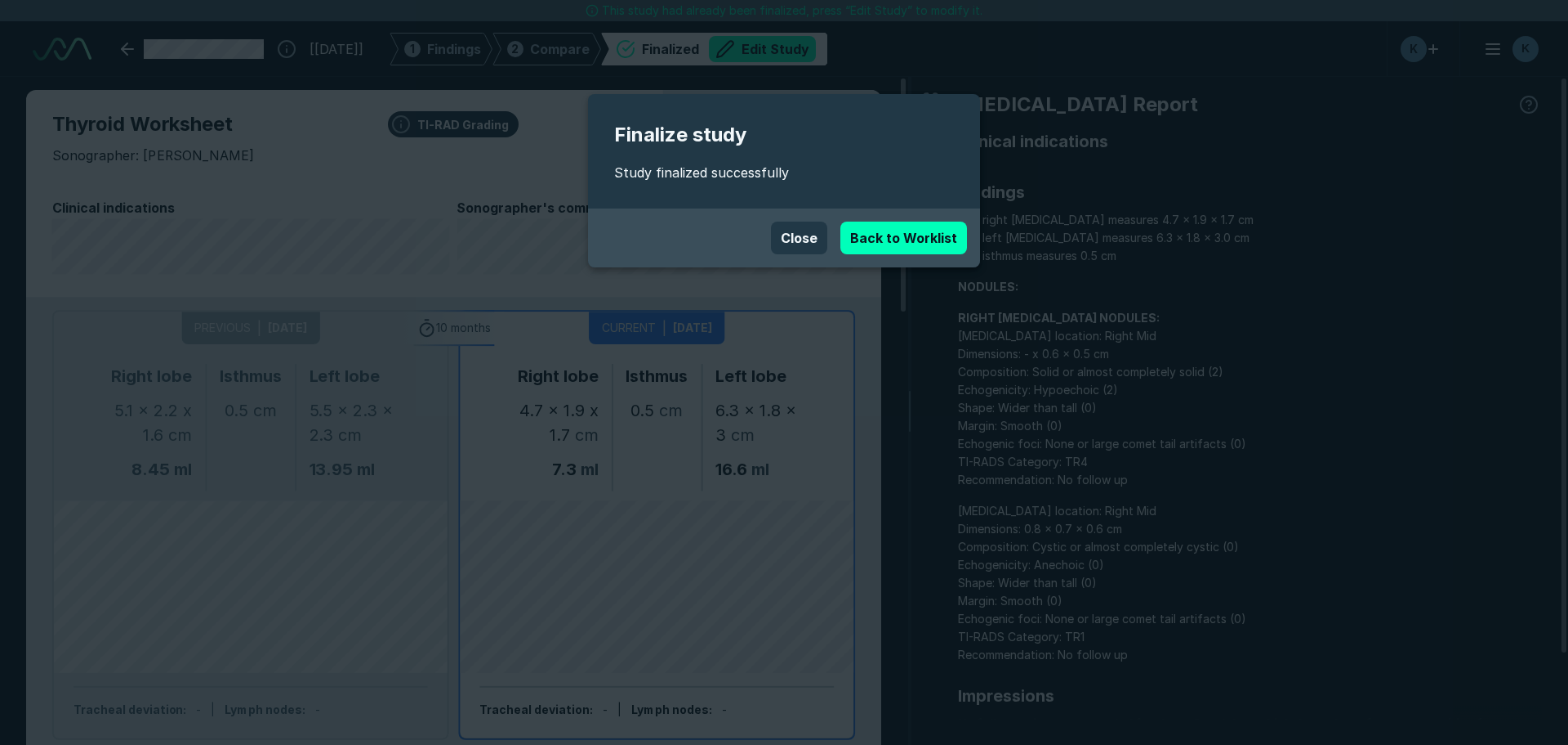
scroll to position [5070, 9157]
click at [893, 240] on link "Back to Worklist" at bounding box center [903, 238] width 126 height 32
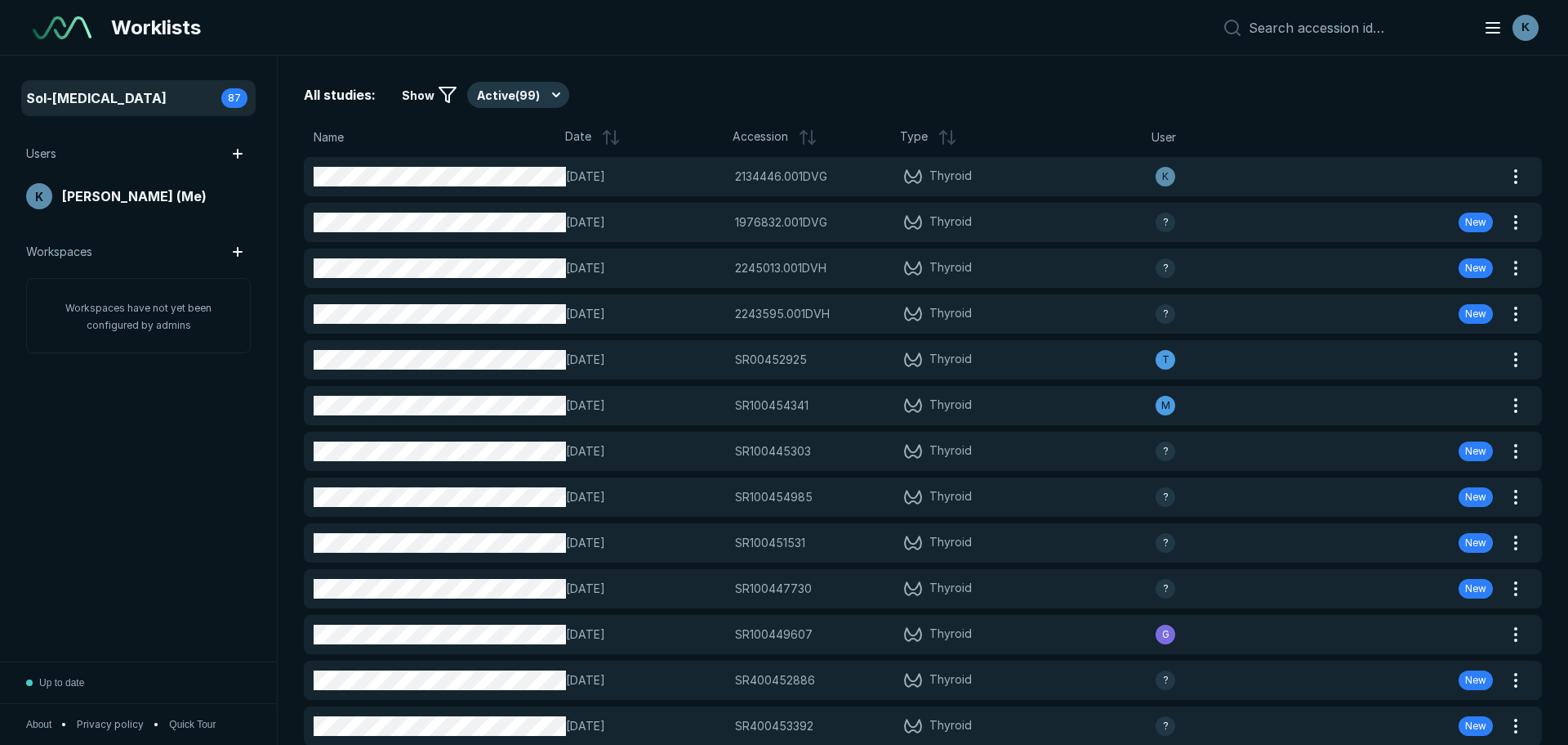
scroll to position [4905, 7645]
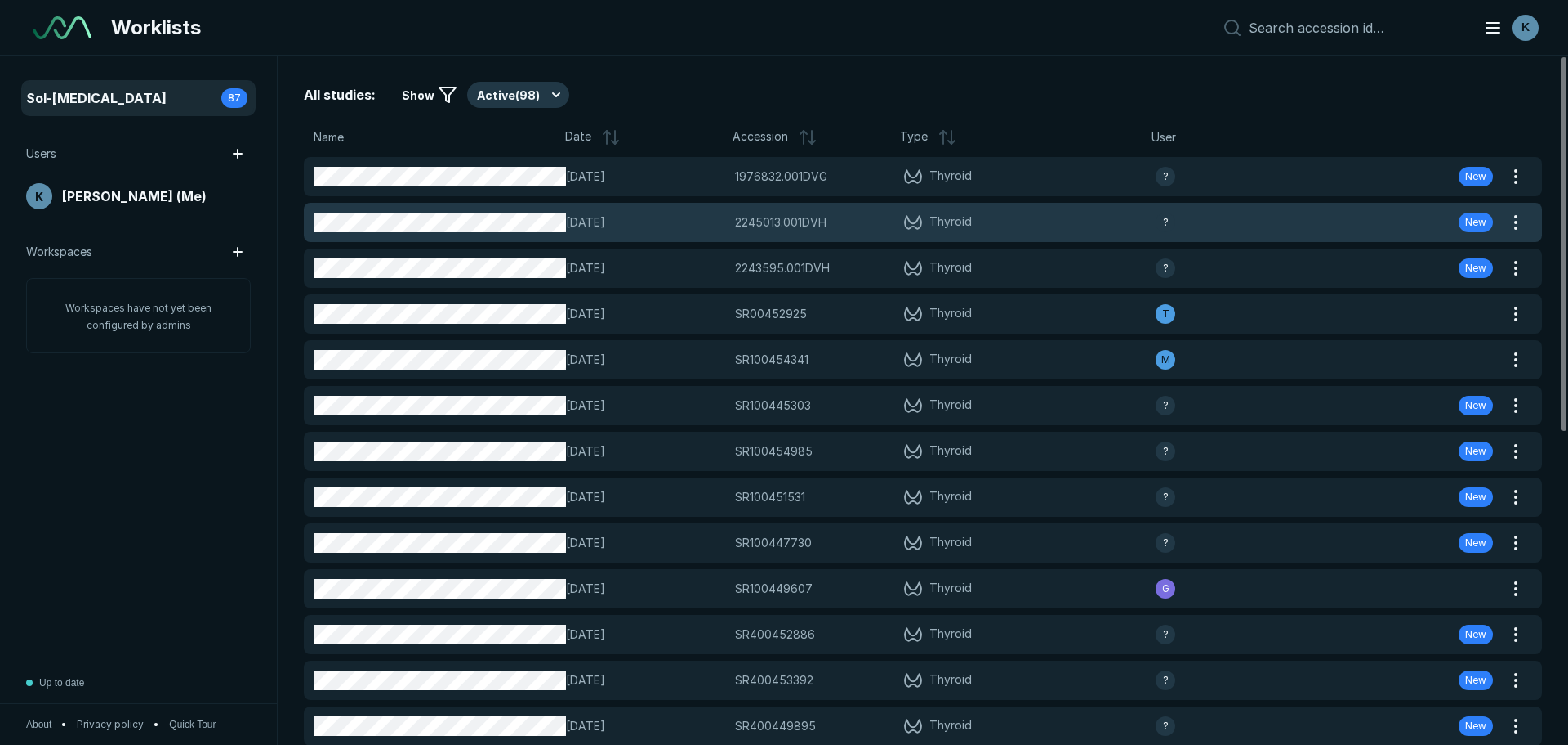
click at [893, 241] on div "10-OCT-2025 2245013.001DVH 2245013.001DVH Thyroid ? New" at bounding box center [903, 222] width 1199 height 39
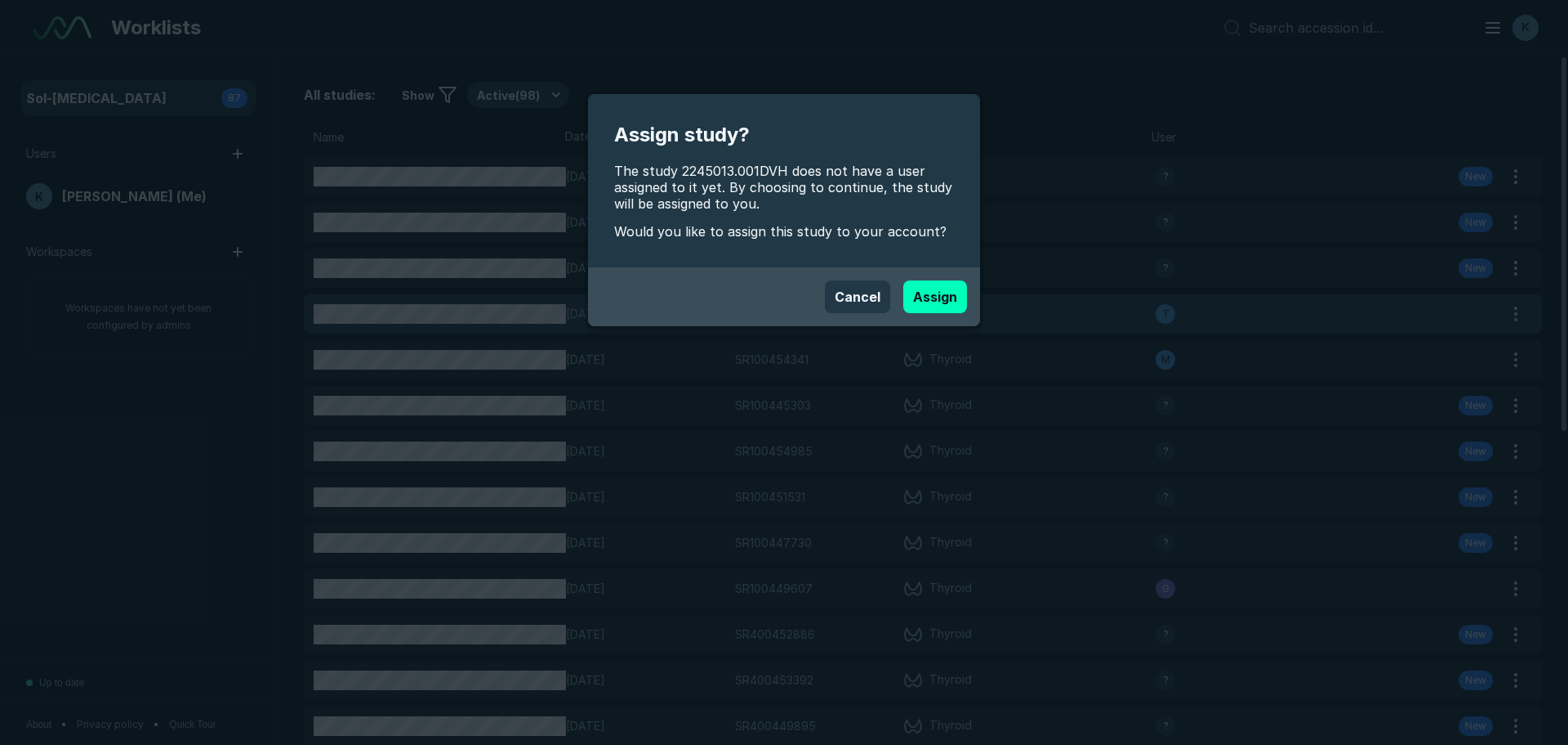
click at [940, 301] on button "Assign" at bounding box center [935, 297] width 64 height 32
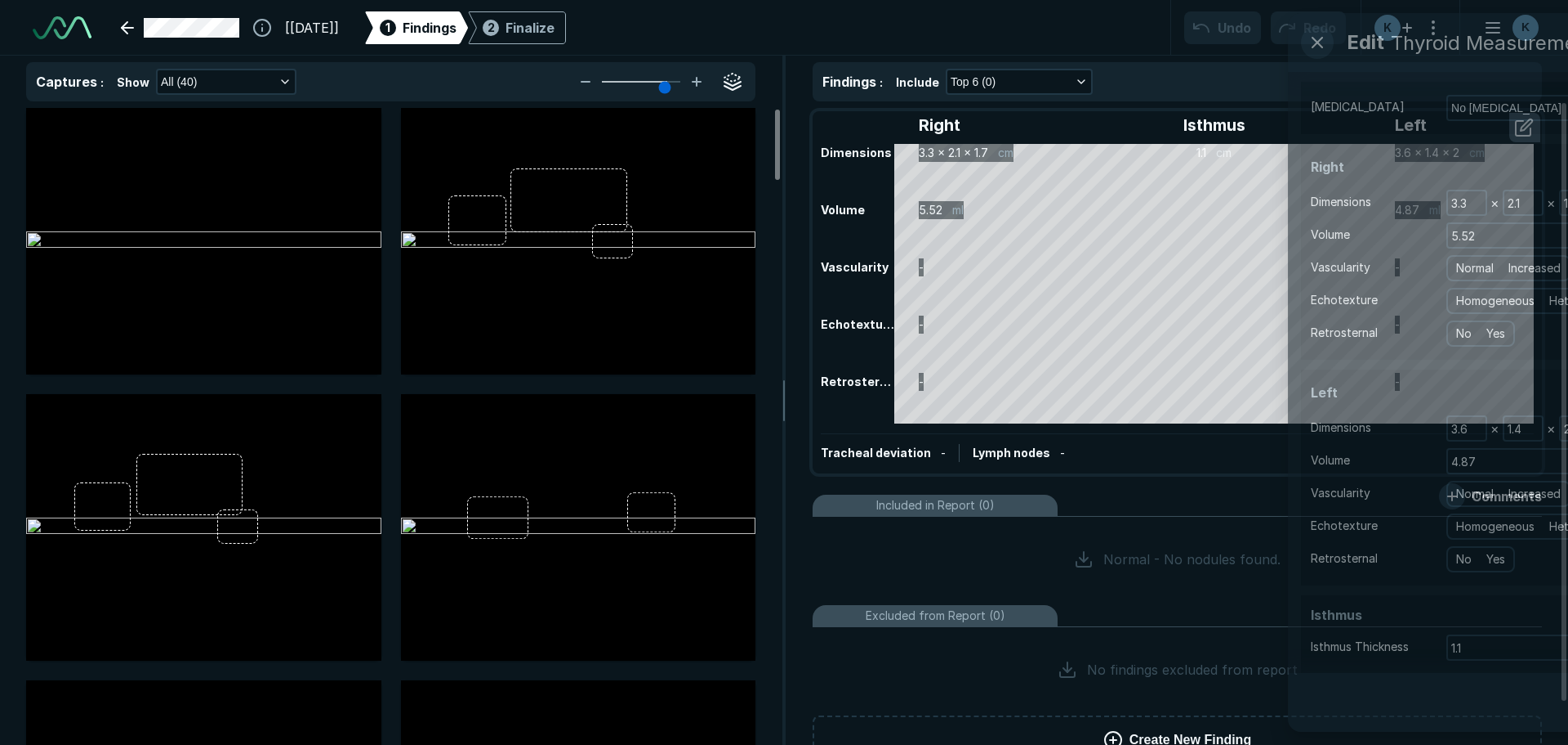
scroll to position [5166, 9157]
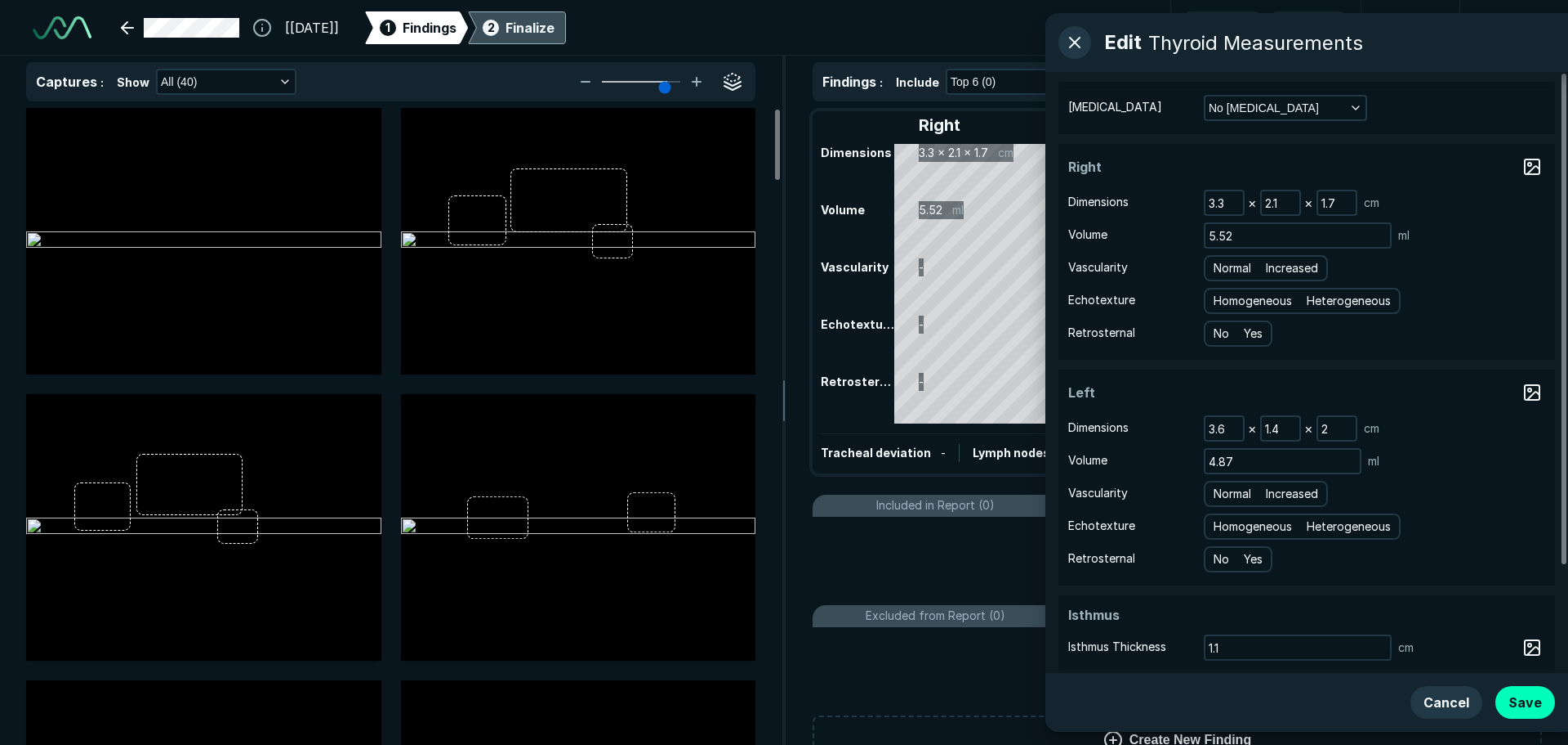
click at [553, 26] on div "Finalize" at bounding box center [531, 28] width 49 height 20
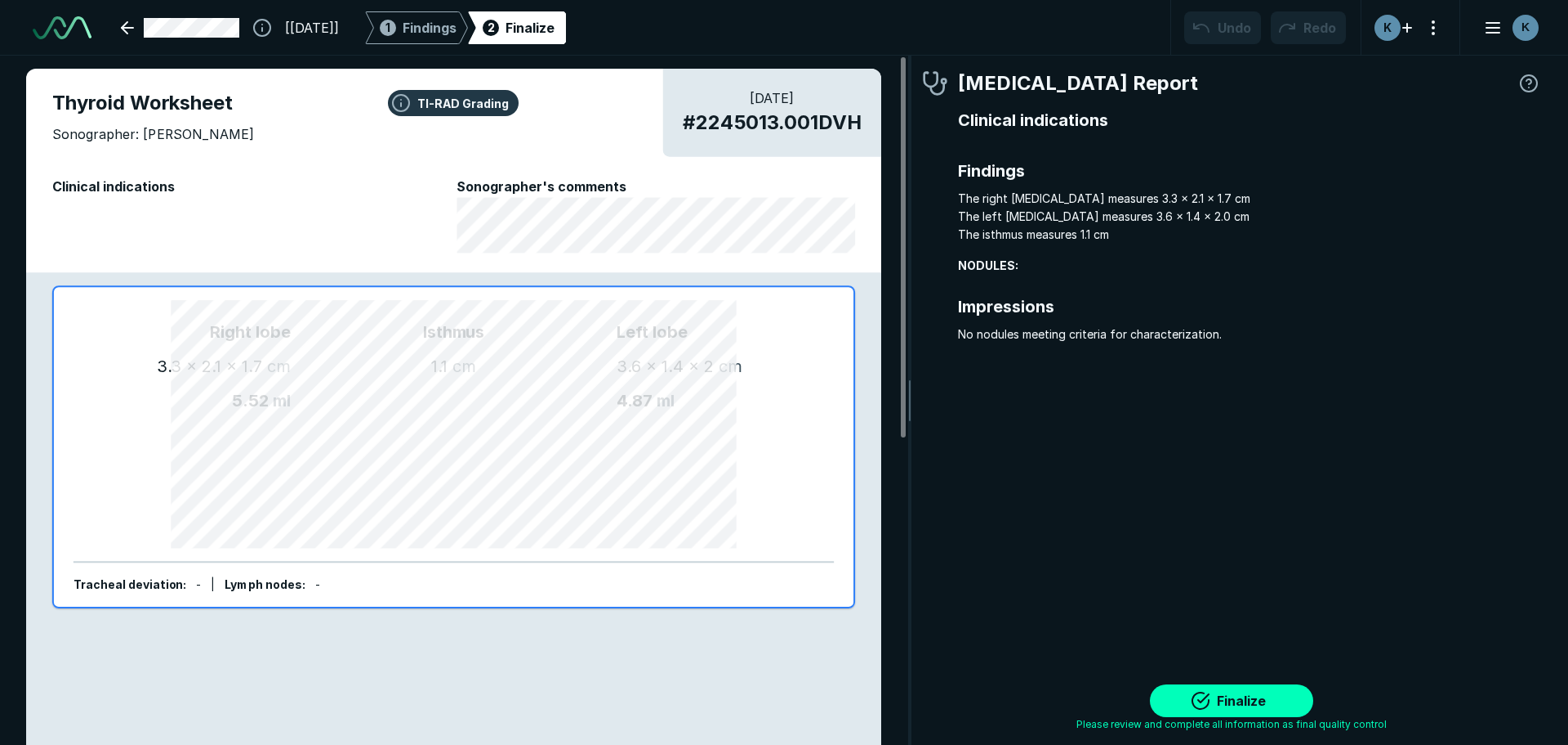
scroll to position [5107, 4864]
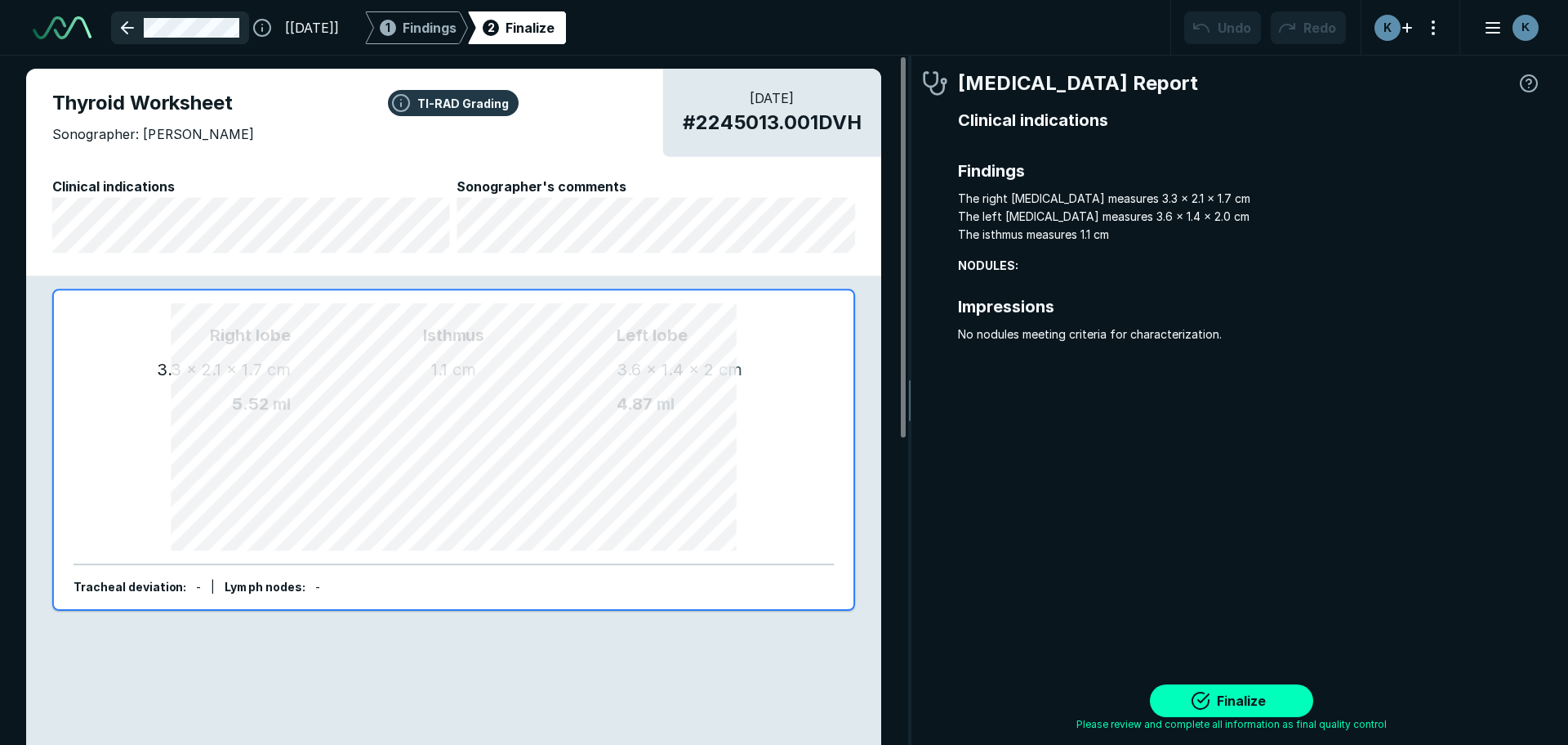
click at [136, 30] on link at bounding box center [180, 28] width 138 height 32
